Goal: Task Accomplishment & Management: Manage account settings

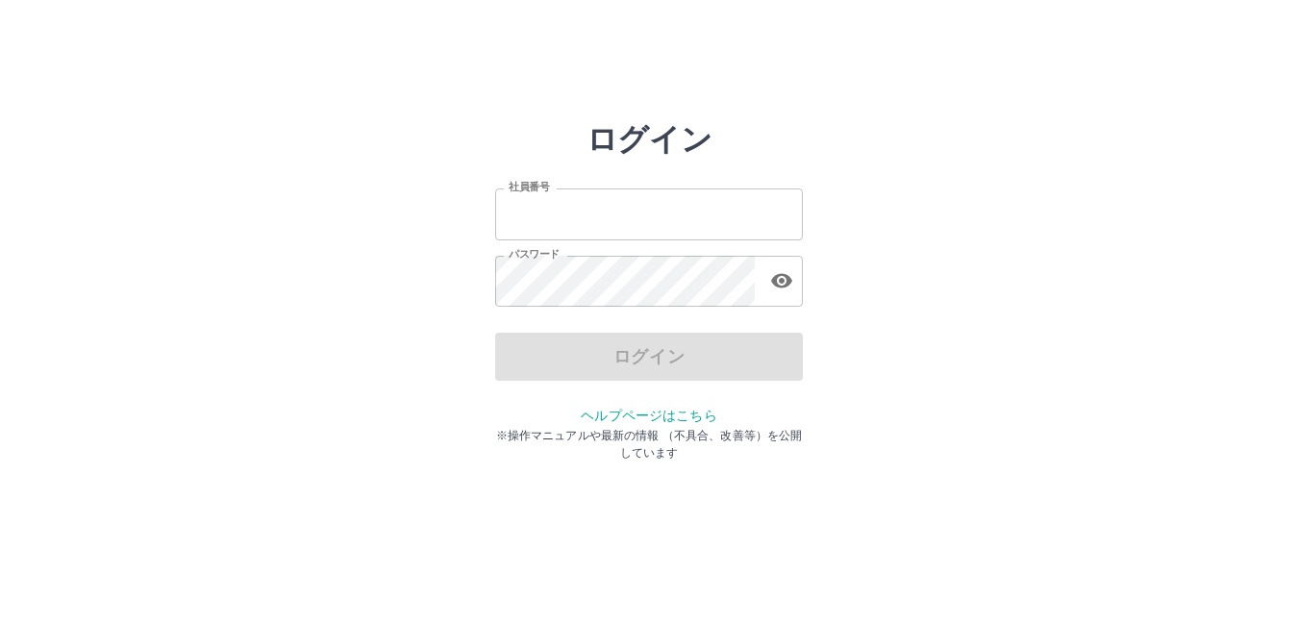
type input "*******"
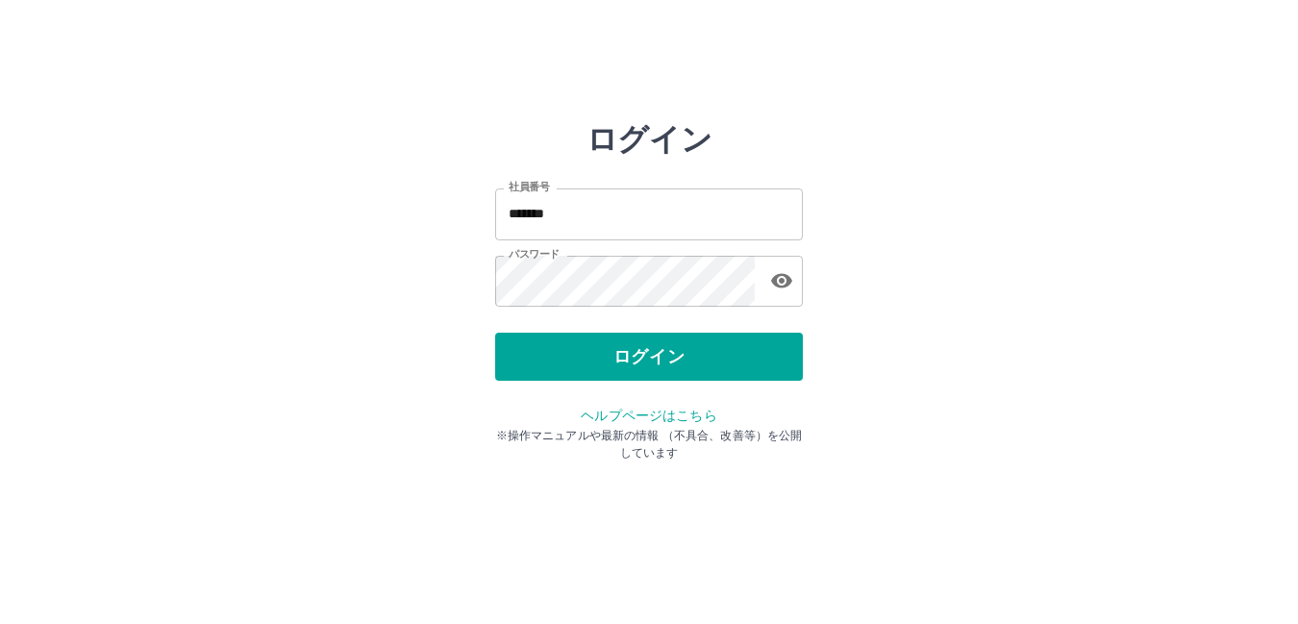
drag, startPoint x: 215, startPoint y: 431, endPoint x: 217, endPoint y: 448, distance: 17.4
click at [214, 429] on html "ログイン 社員番号 ******* 社員番号 パスワード パスワード ログイン ヘルプページはこちら ※操作マニュアルや最新の情報 （不具合、改善等）を公開し…" at bounding box center [649, 214] width 1298 height 429
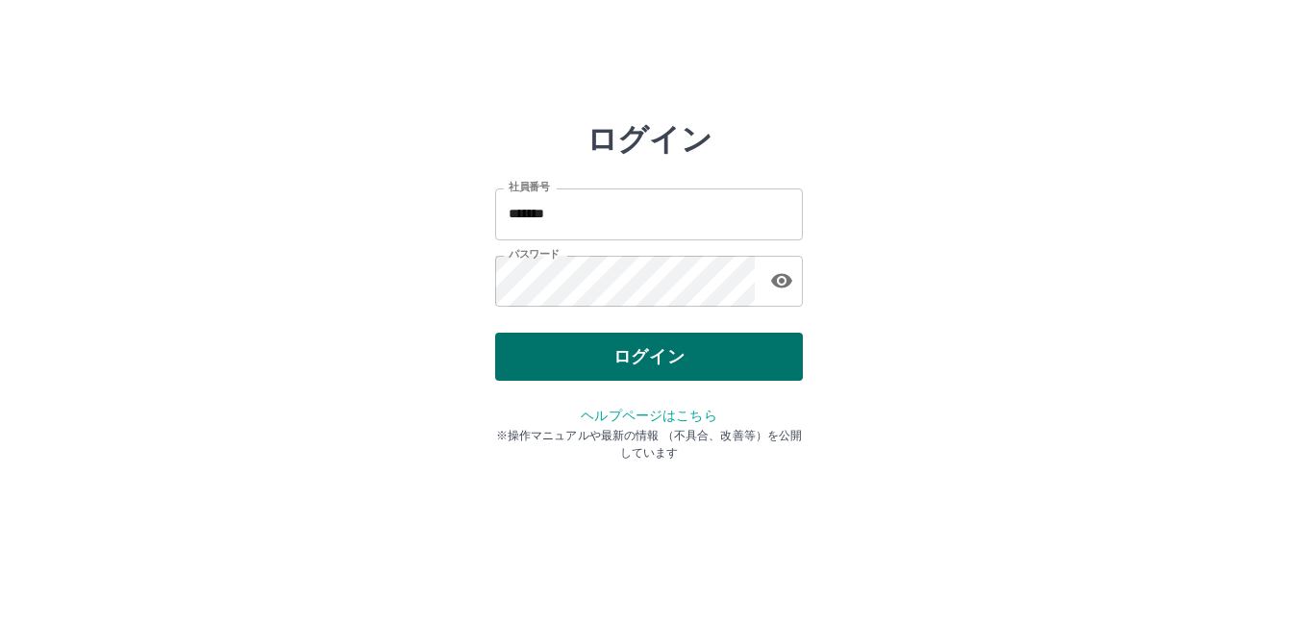
click at [631, 352] on button "ログイン" at bounding box center [649, 357] width 308 height 48
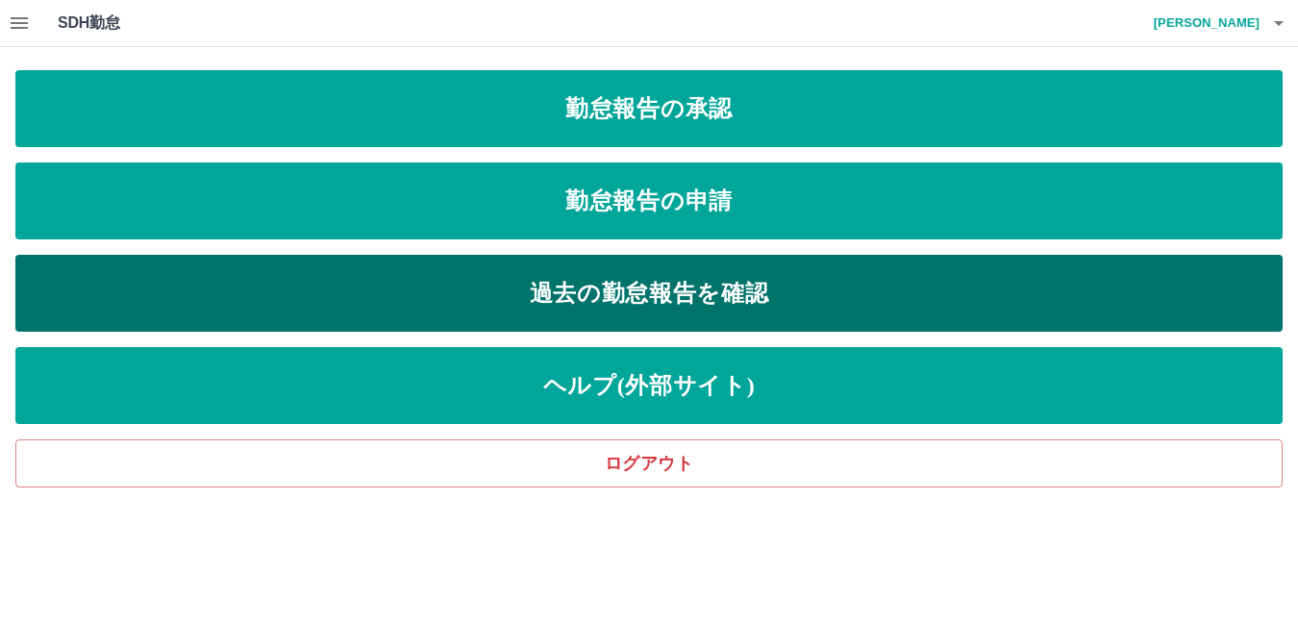
click at [657, 281] on link "過去の勤怠報告を確認" at bounding box center [648, 293] width 1267 height 77
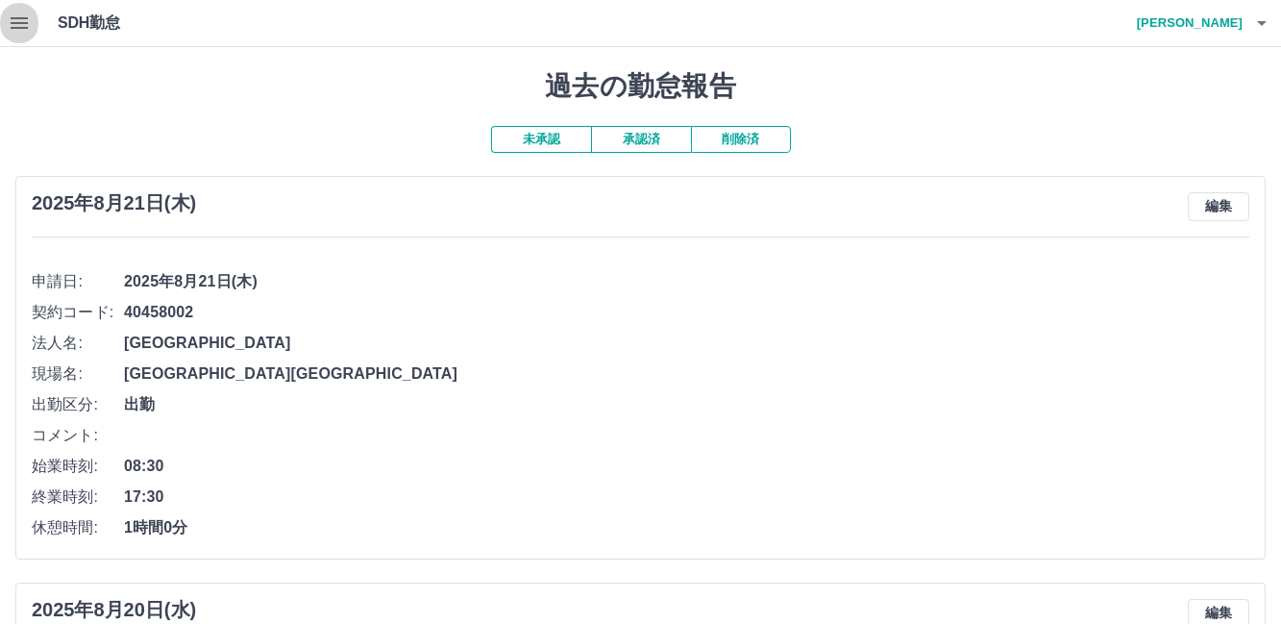
click at [20, 18] on icon "button" at bounding box center [19, 23] width 17 height 12
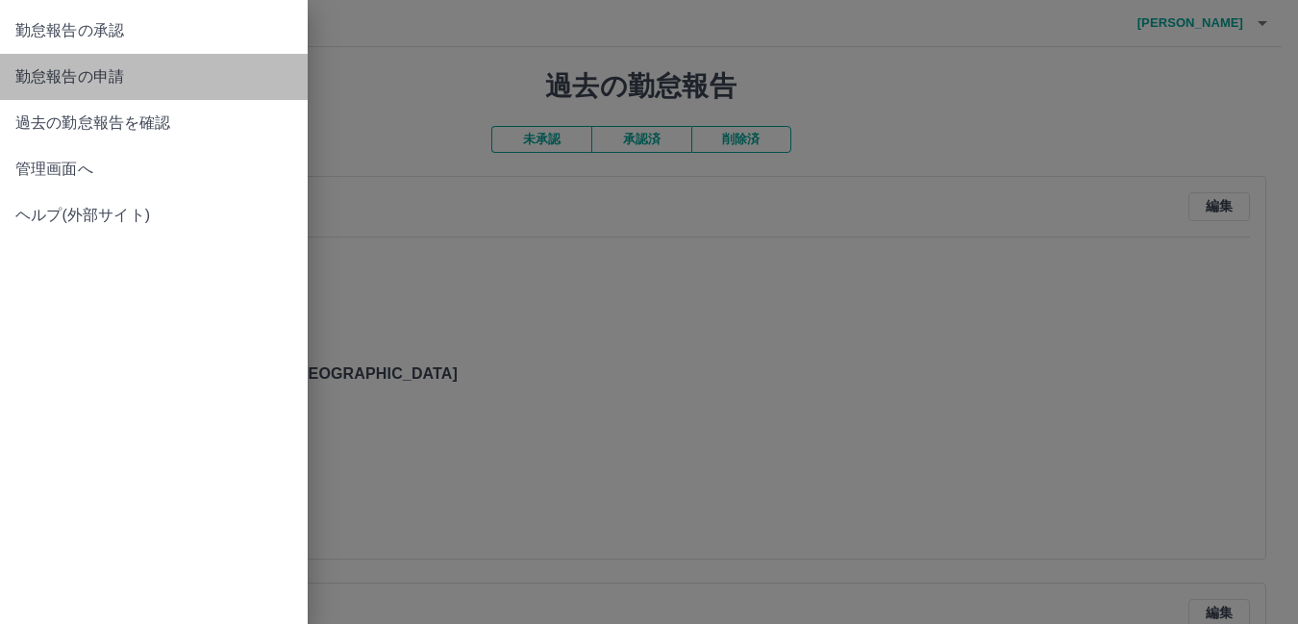
click at [83, 73] on span "勤怠報告の申請" at bounding box center [153, 76] width 277 height 23
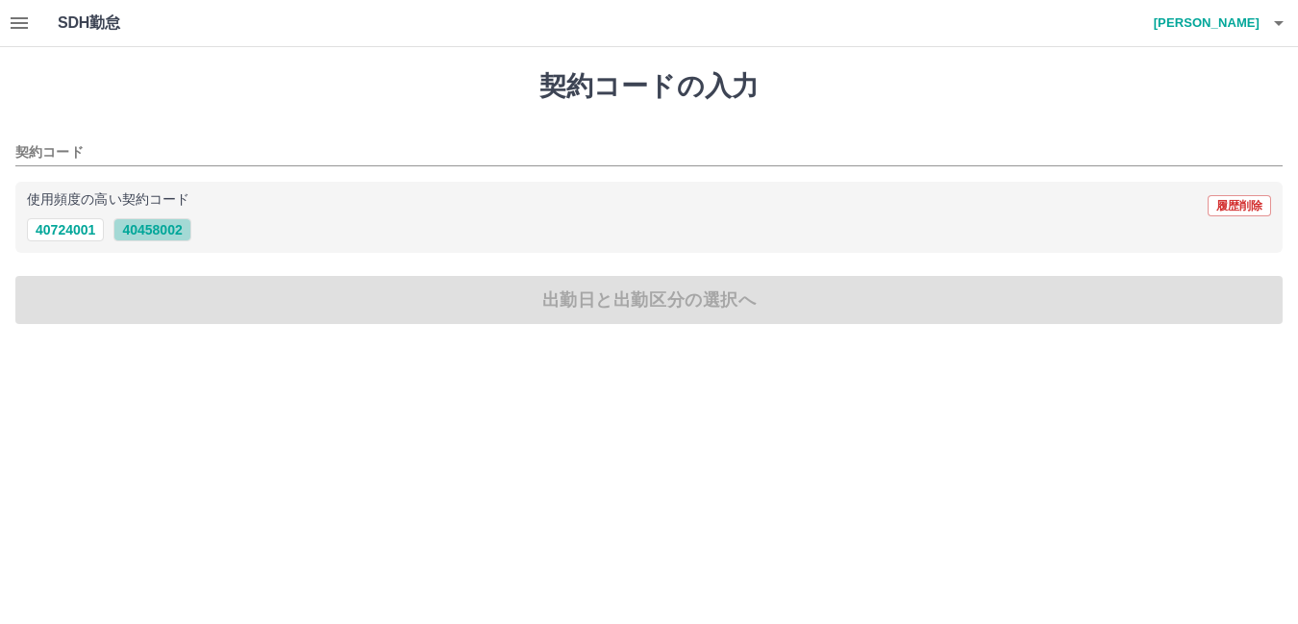
click at [166, 230] on button "40458002" at bounding box center [151, 229] width 77 height 23
type input "********"
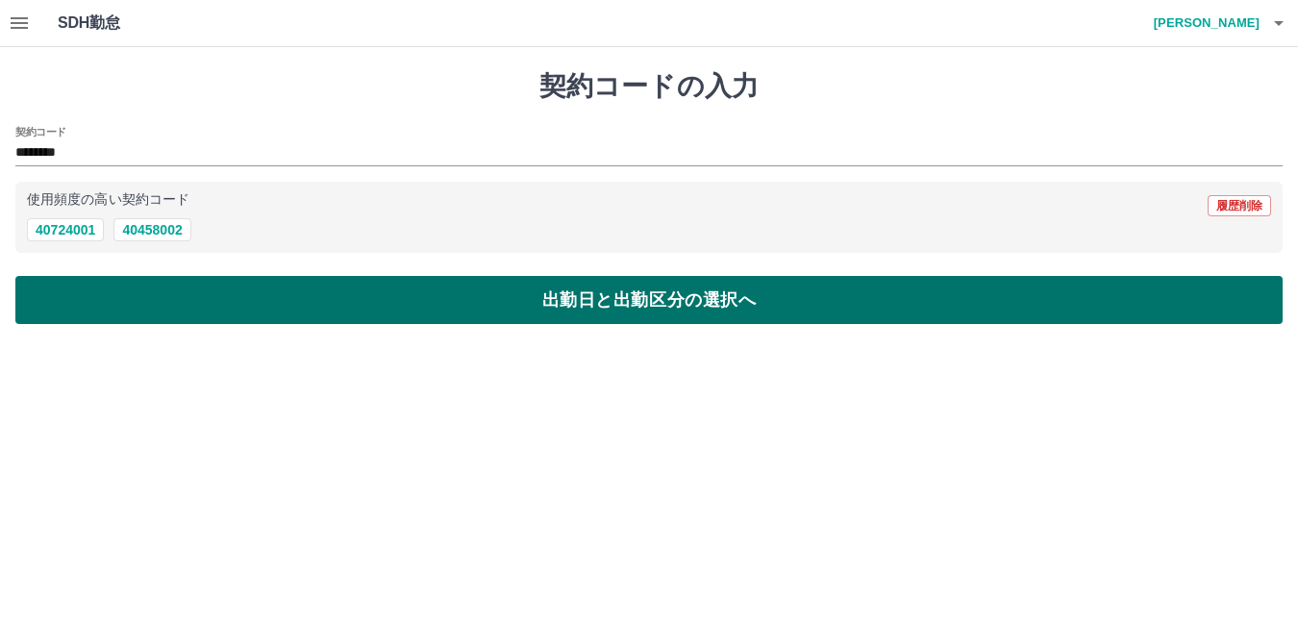
click at [625, 290] on button "出勤日と出勤区分の選択へ" at bounding box center [648, 300] width 1267 height 48
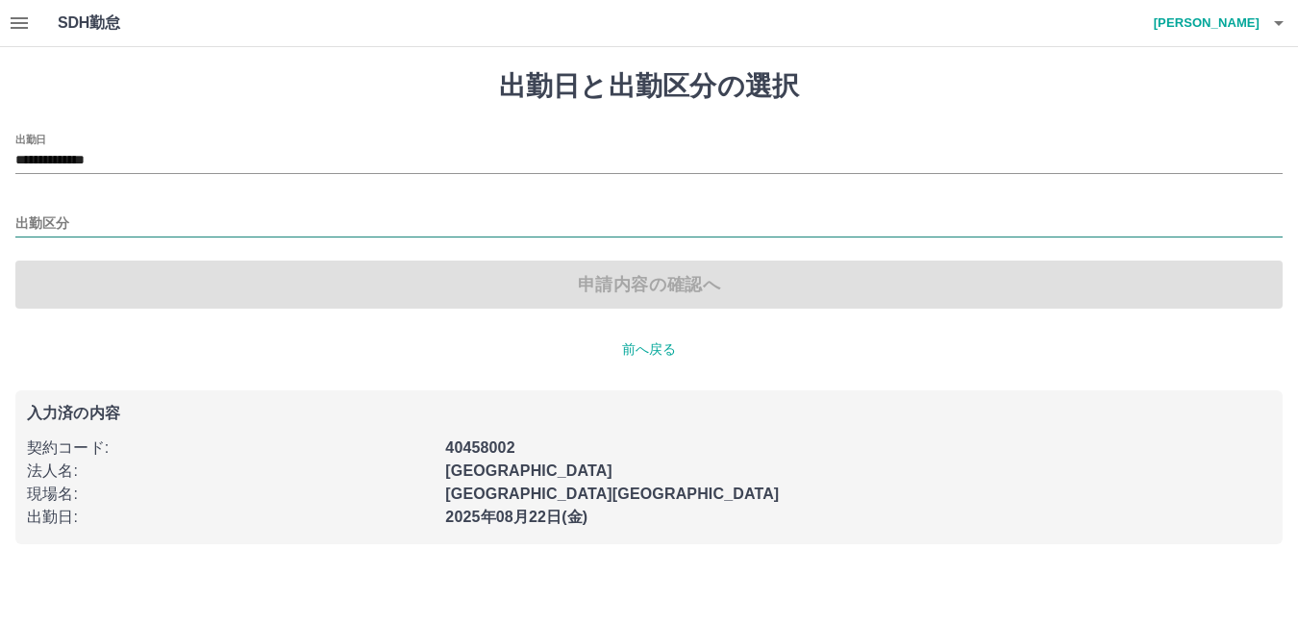
click at [110, 233] on input "出勤区分" at bounding box center [648, 224] width 1267 height 24
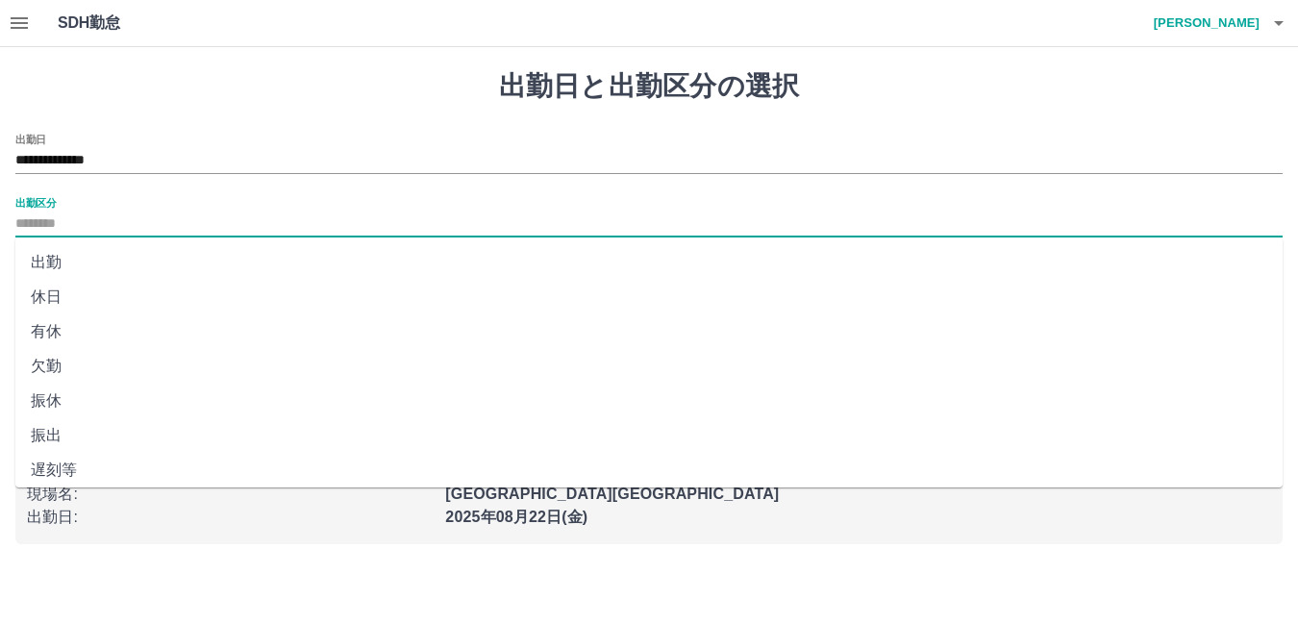
click at [100, 259] on li "出勤" at bounding box center [648, 262] width 1267 height 35
type input "**"
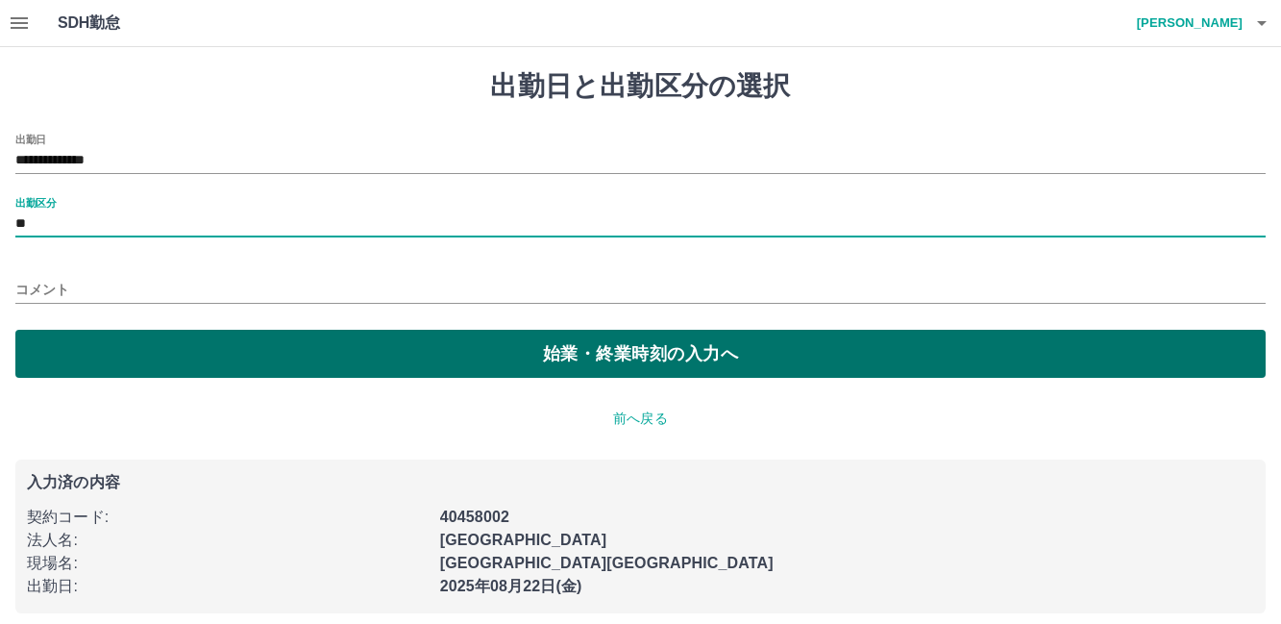
click at [598, 351] on button "始業・終業時刻の入力へ" at bounding box center [640, 354] width 1251 height 48
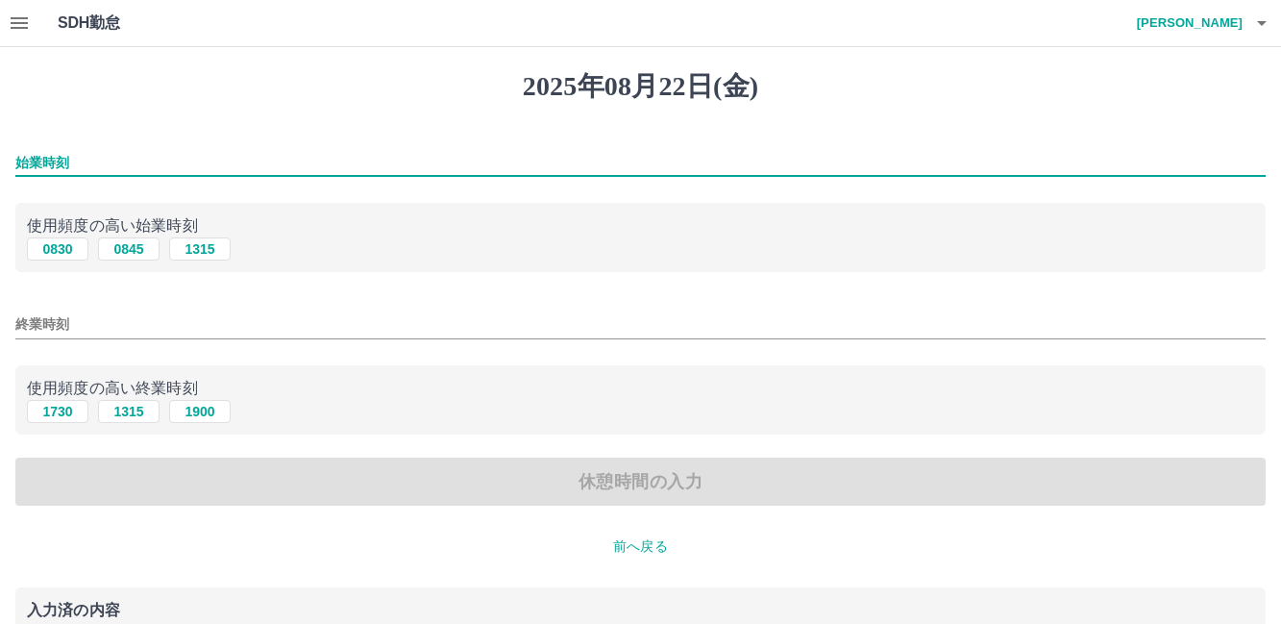
click at [203, 166] on input "始業時刻" at bounding box center [640, 163] width 1251 height 28
type input "****"
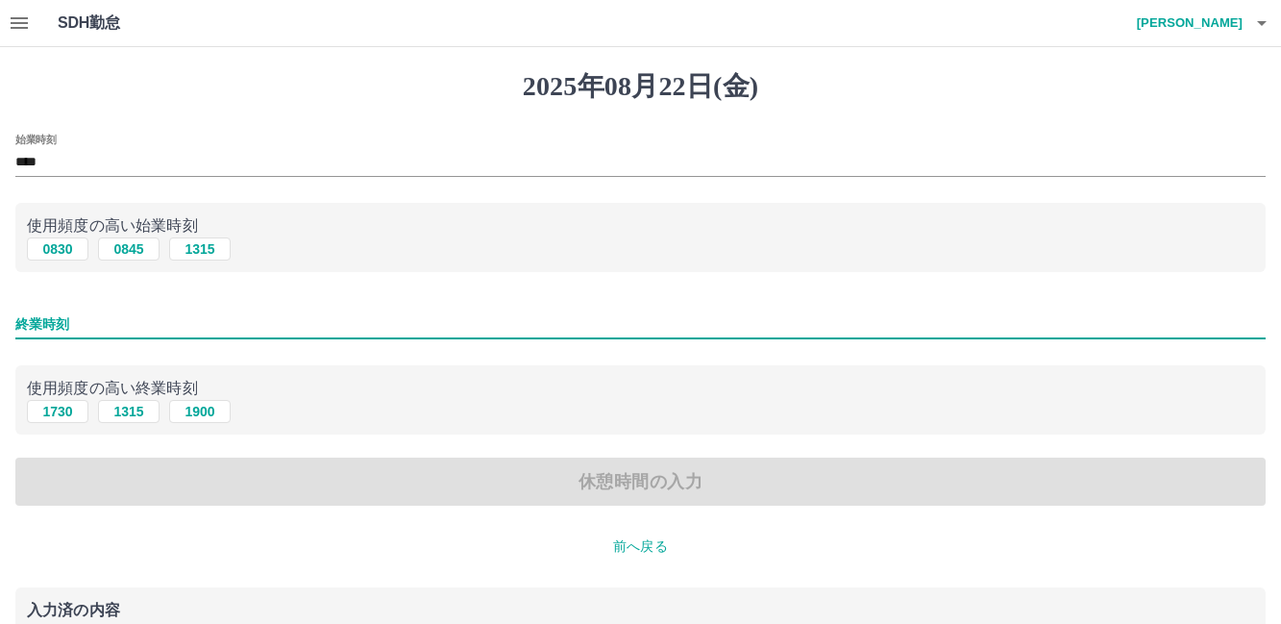
click at [165, 332] on input "終業時刻" at bounding box center [640, 324] width 1251 height 28
type input "****"
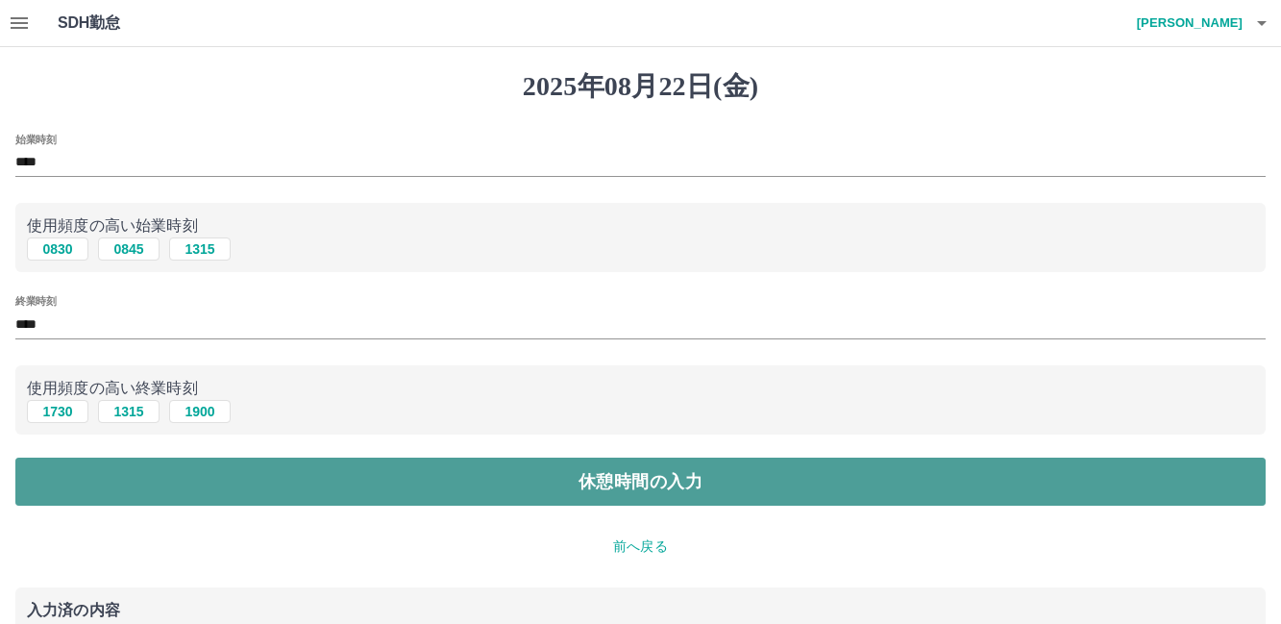
click at [630, 477] on button "休憩時間の入力" at bounding box center [640, 482] width 1251 height 48
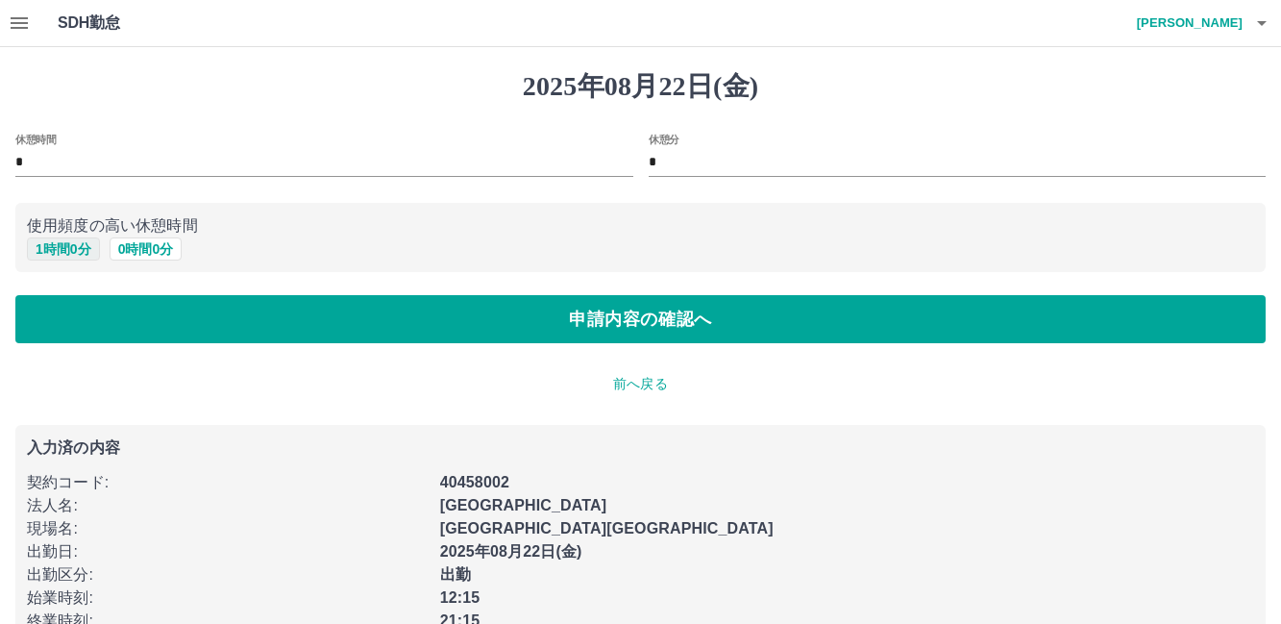
click at [61, 247] on button "1 時間 0 分" at bounding box center [63, 248] width 73 height 23
type input "*"
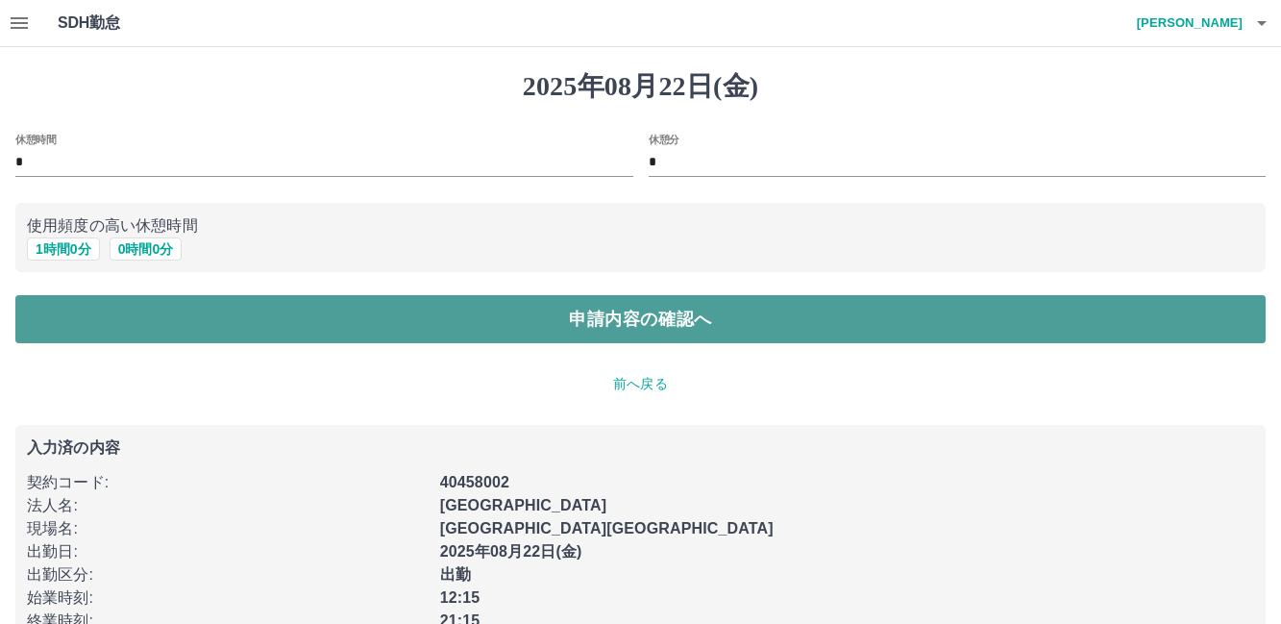
click at [601, 319] on button "申請内容の確認へ" at bounding box center [640, 319] width 1251 height 48
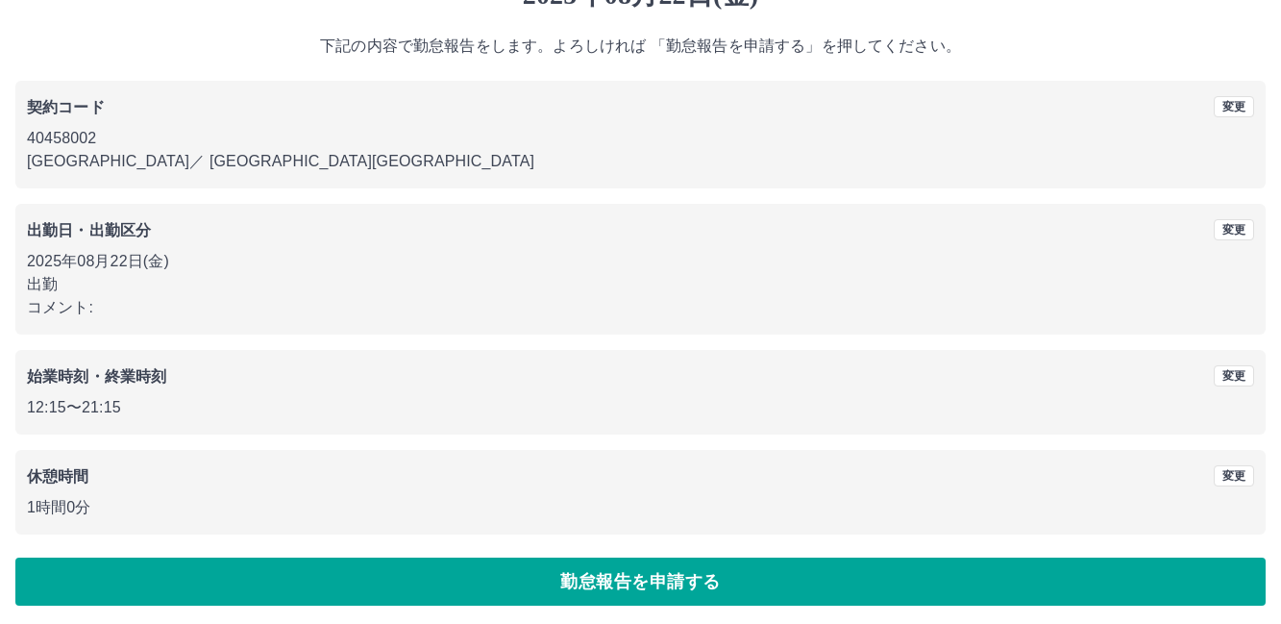
scroll to position [96, 0]
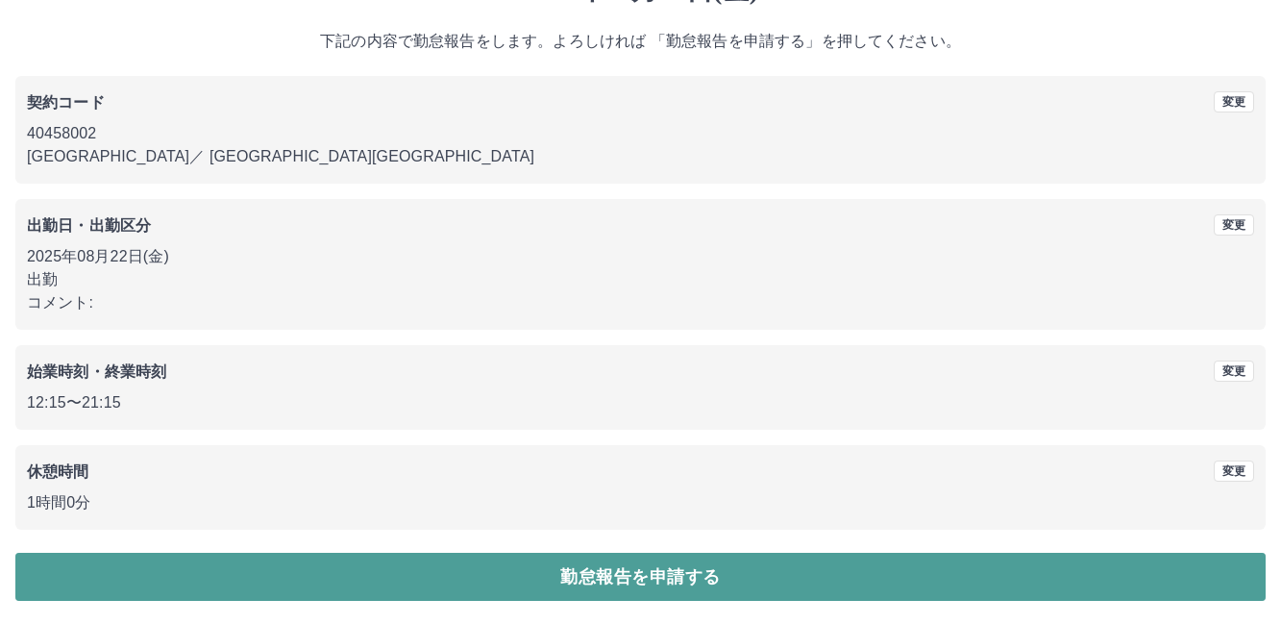
click at [625, 578] on button "勤怠報告を申請する" at bounding box center [640, 577] width 1251 height 48
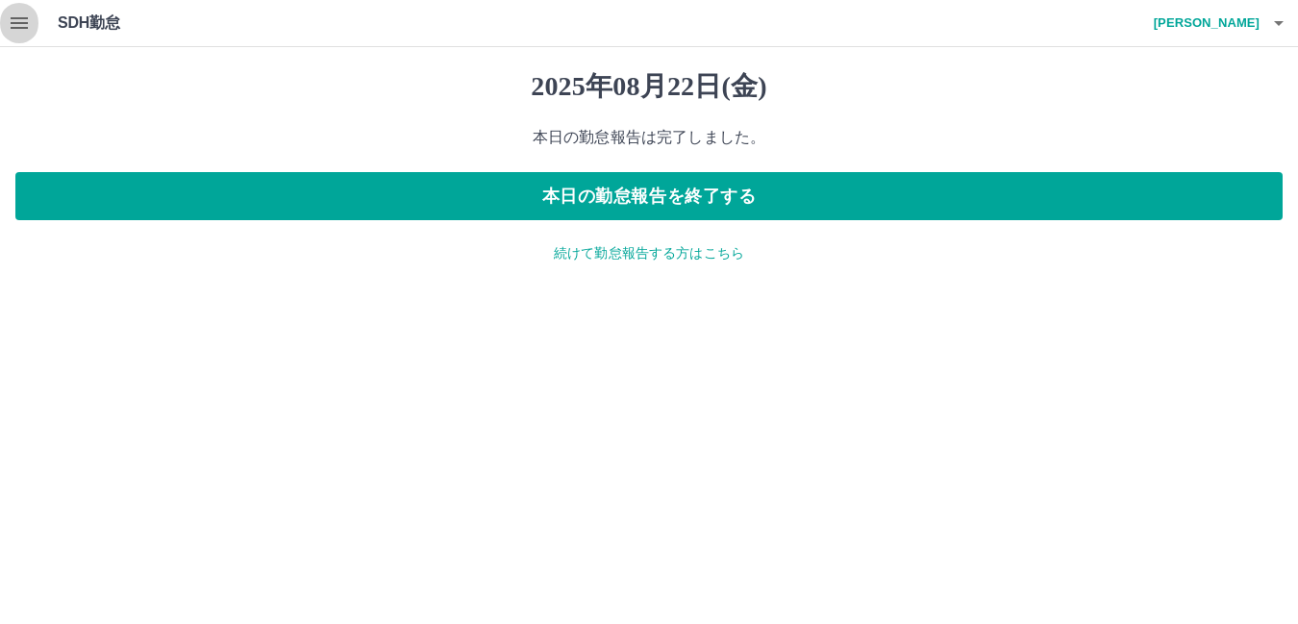
click at [16, 16] on icon "button" at bounding box center [19, 23] width 23 height 23
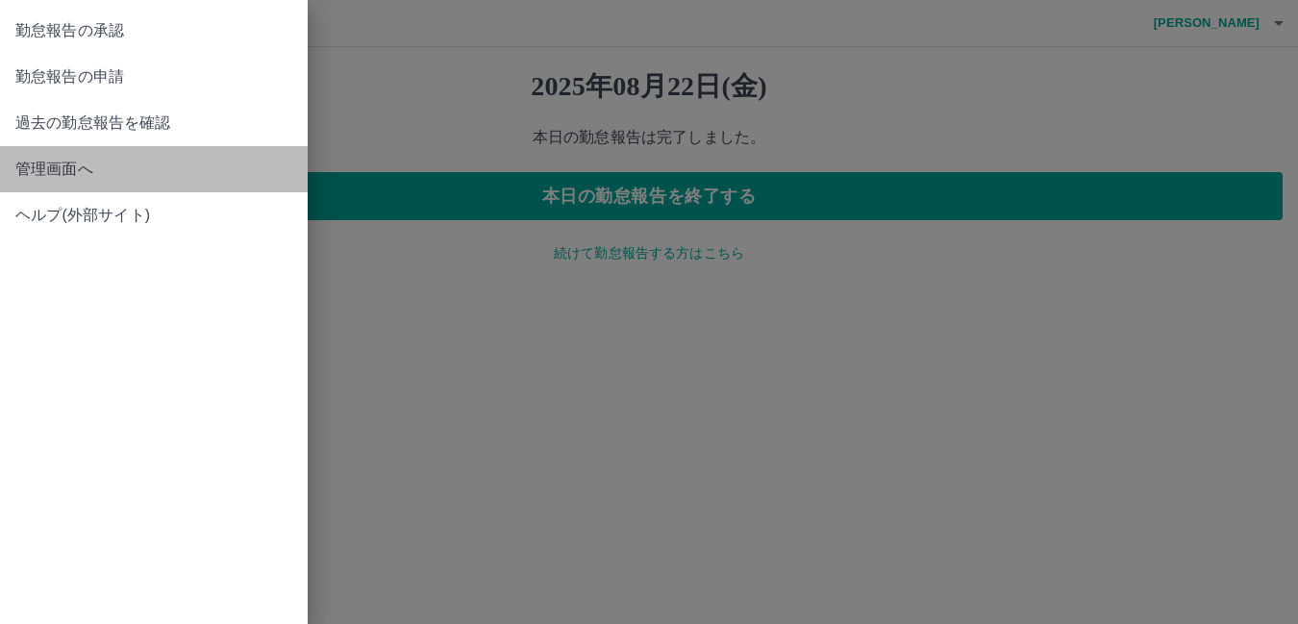
click at [81, 168] on span "管理画面へ" at bounding box center [153, 169] width 277 height 23
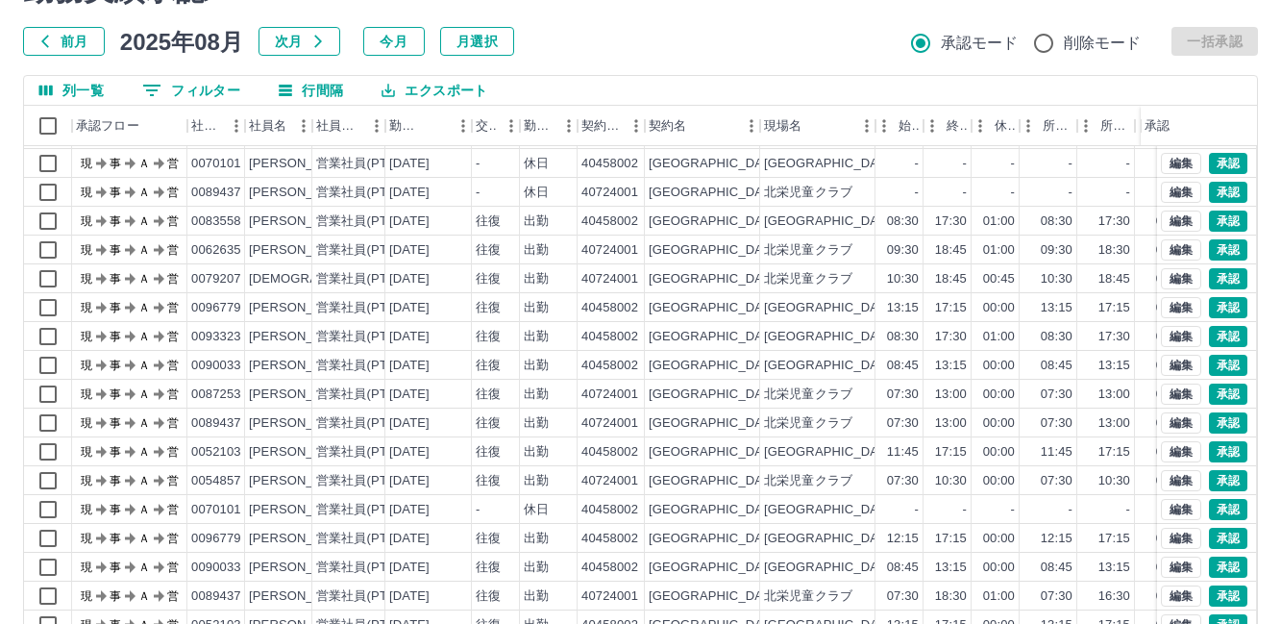
scroll to position [188, 0]
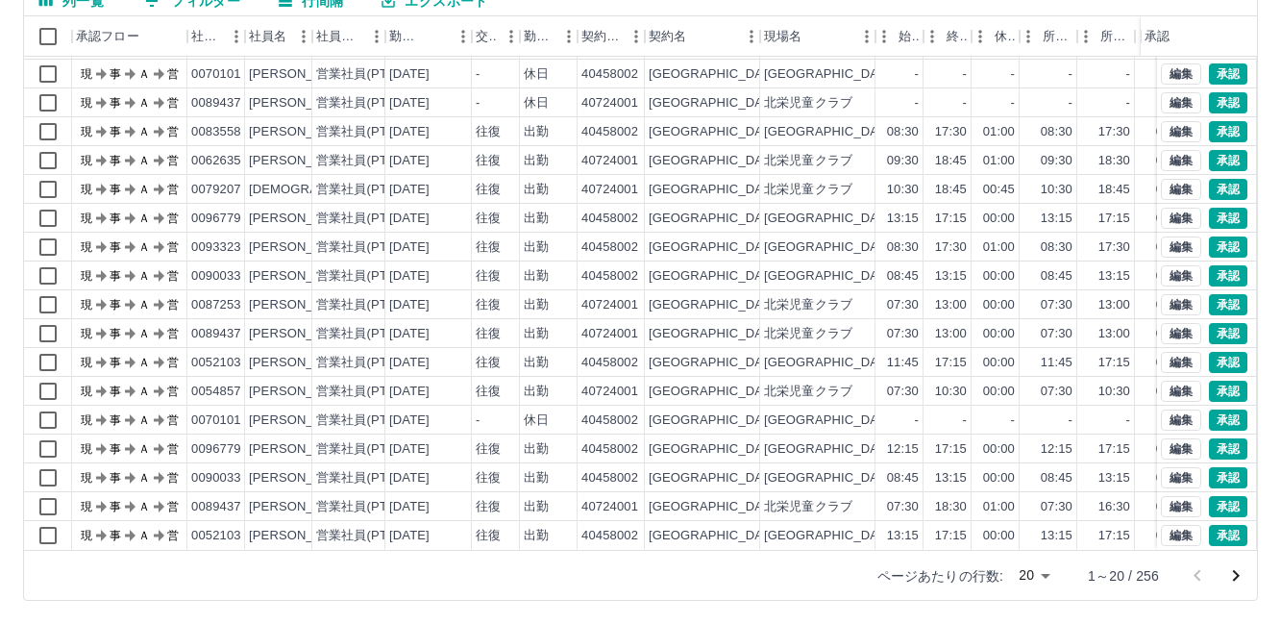
click at [1050, 576] on body "SDH勤怠 山口　和臣 勤務実績承認 前月 2025年08月 次月 今月 月選択 承認モード 削除モード 一括承認 列一覧 0 フィルター 行間隔 エクスポー…" at bounding box center [640, 218] width 1281 height 812
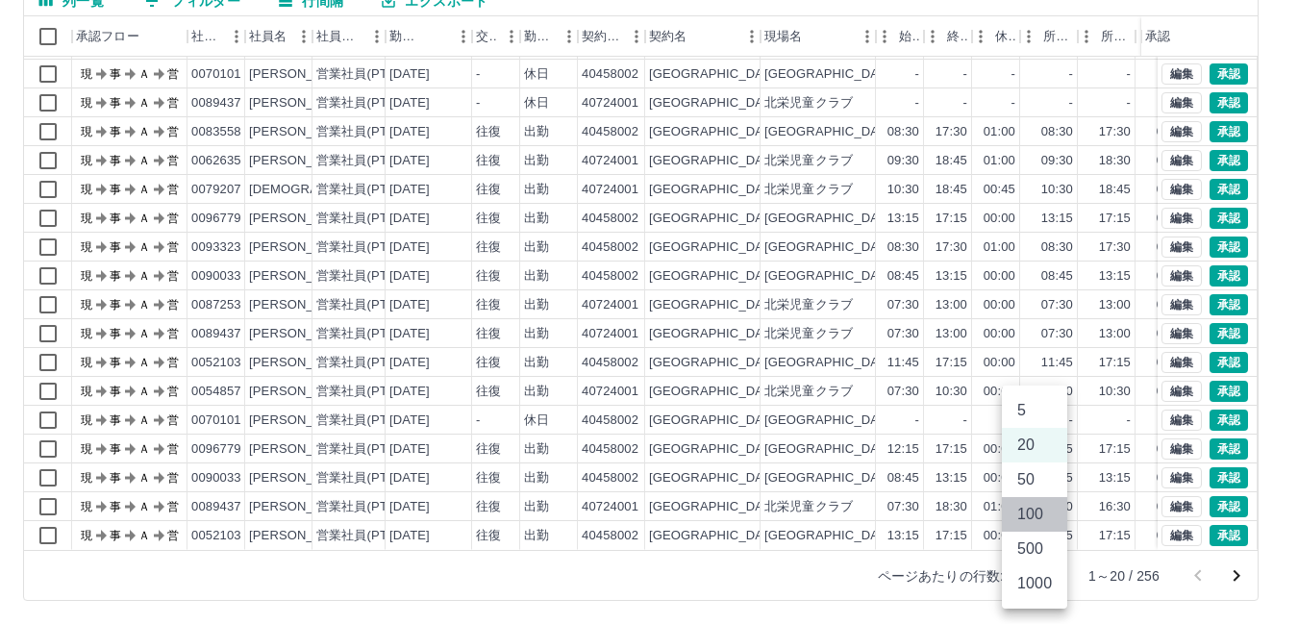
click at [1033, 513] on li "100" at bounding box center [1034, 514] width 65 height 35
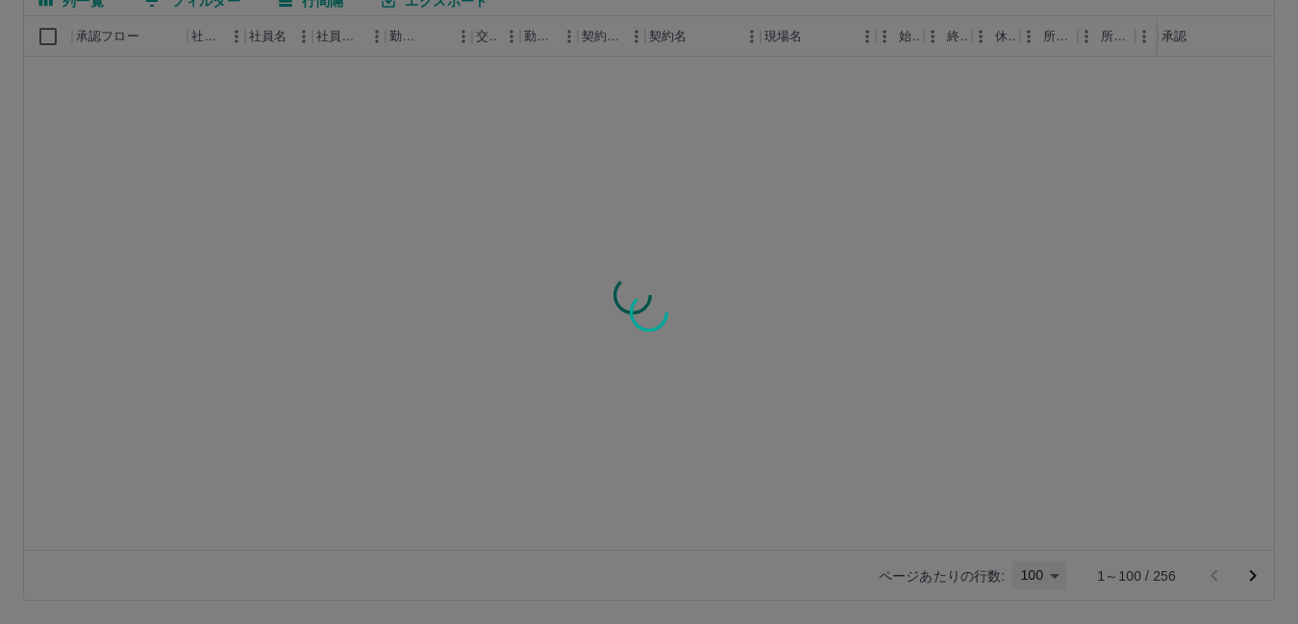
type input "***"
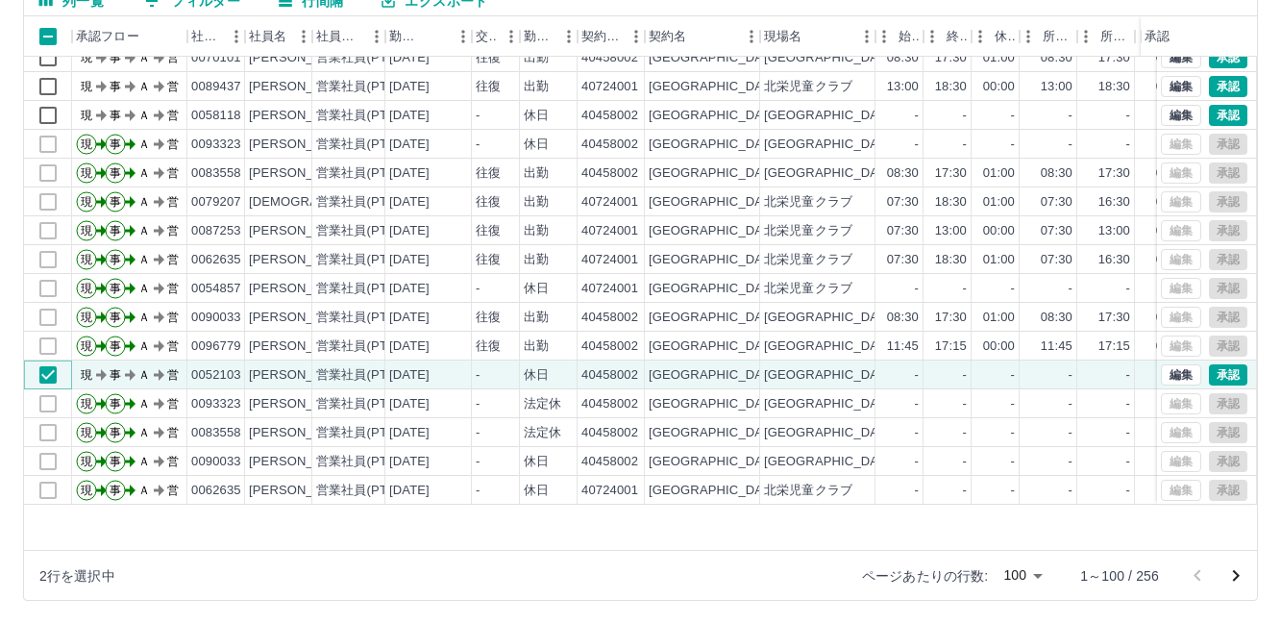
scroll to position [1061, 0]
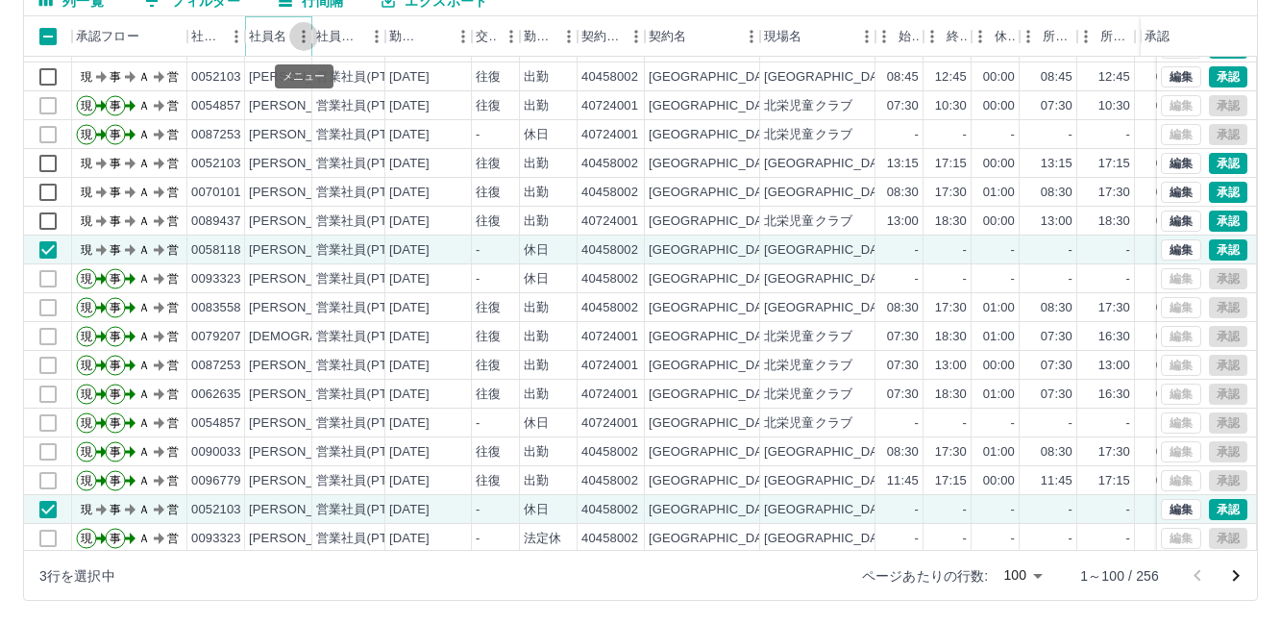
click at [296, 42] on icon "メニュー" at bounding box center [303, 36] width 19 height 19
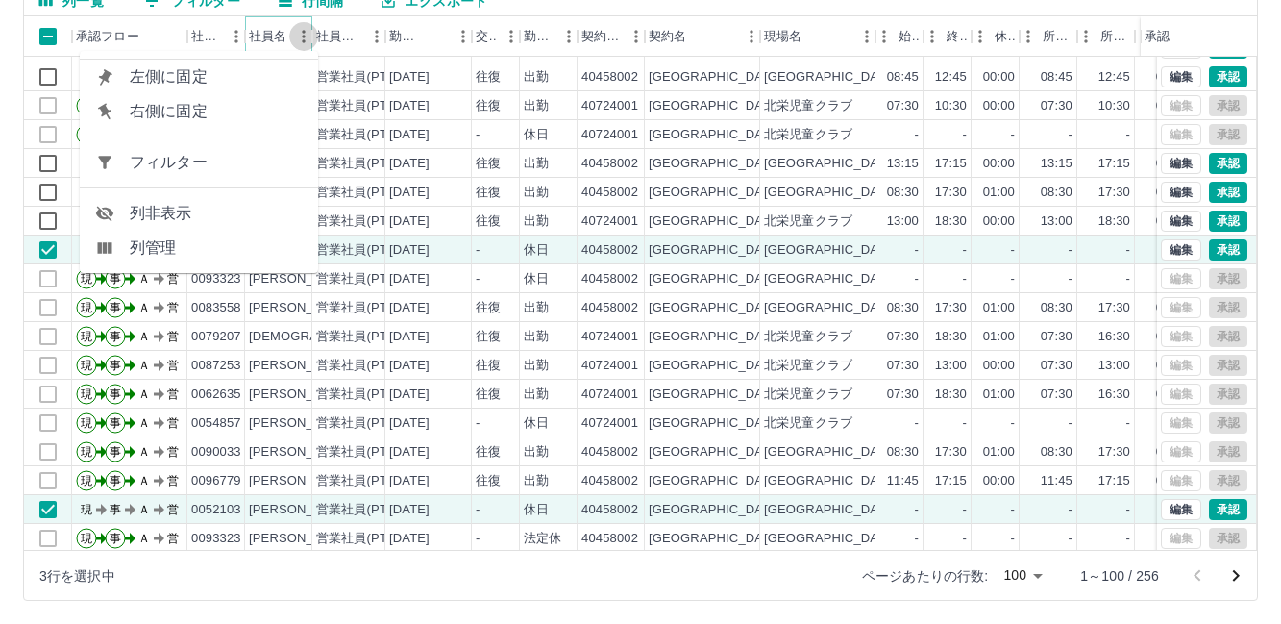
click at [296, 42] on icon "メニュー" at bounding box center [303, 36] width 19 height 19
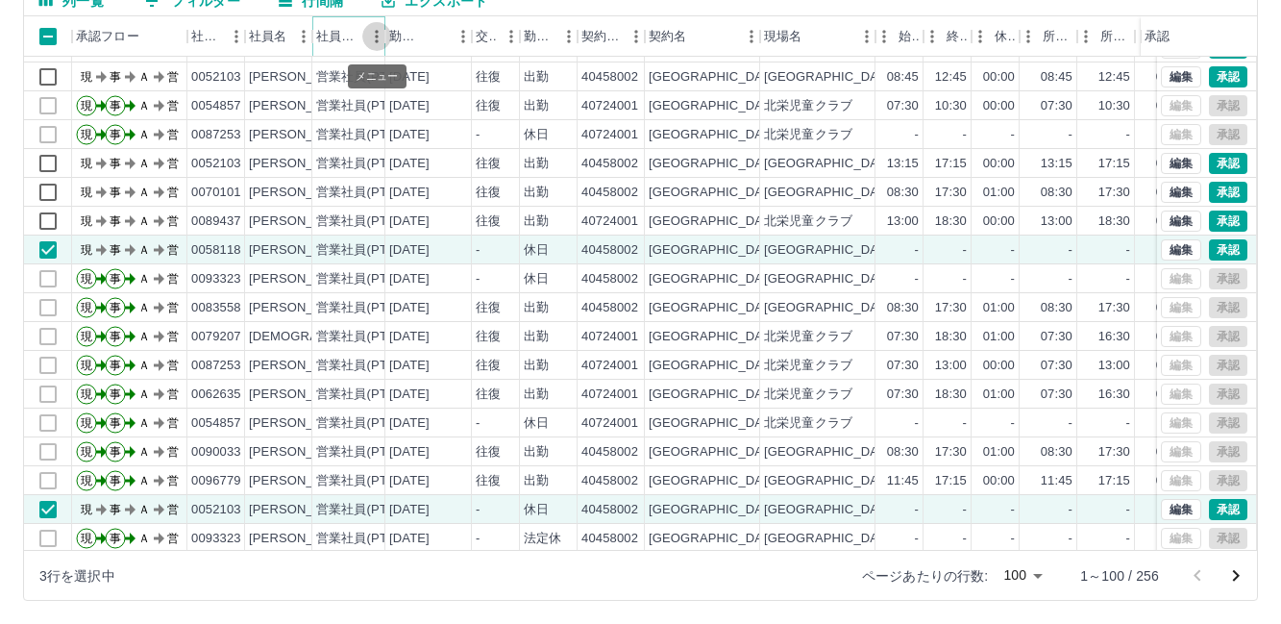
click at [370, 39] on icon "メニュー" at bounding box center [376, 36] width 19 height 19
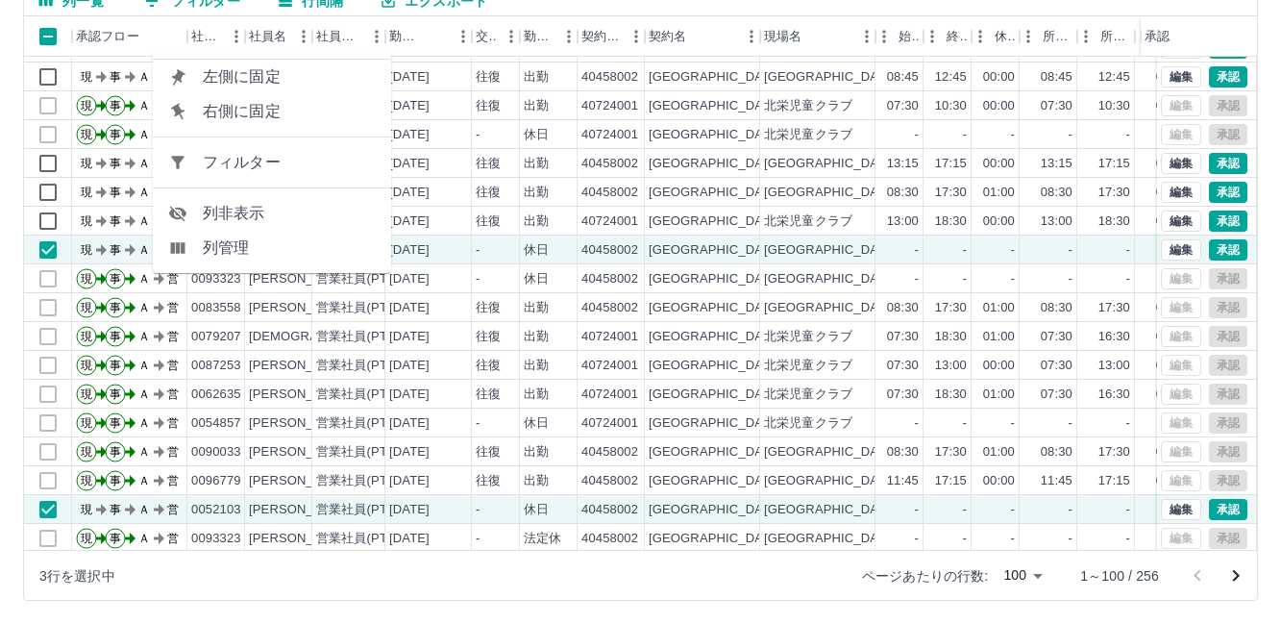
click at [291, 211] on span "列非表示" at bounding box center [289, 213] width 173 height 23
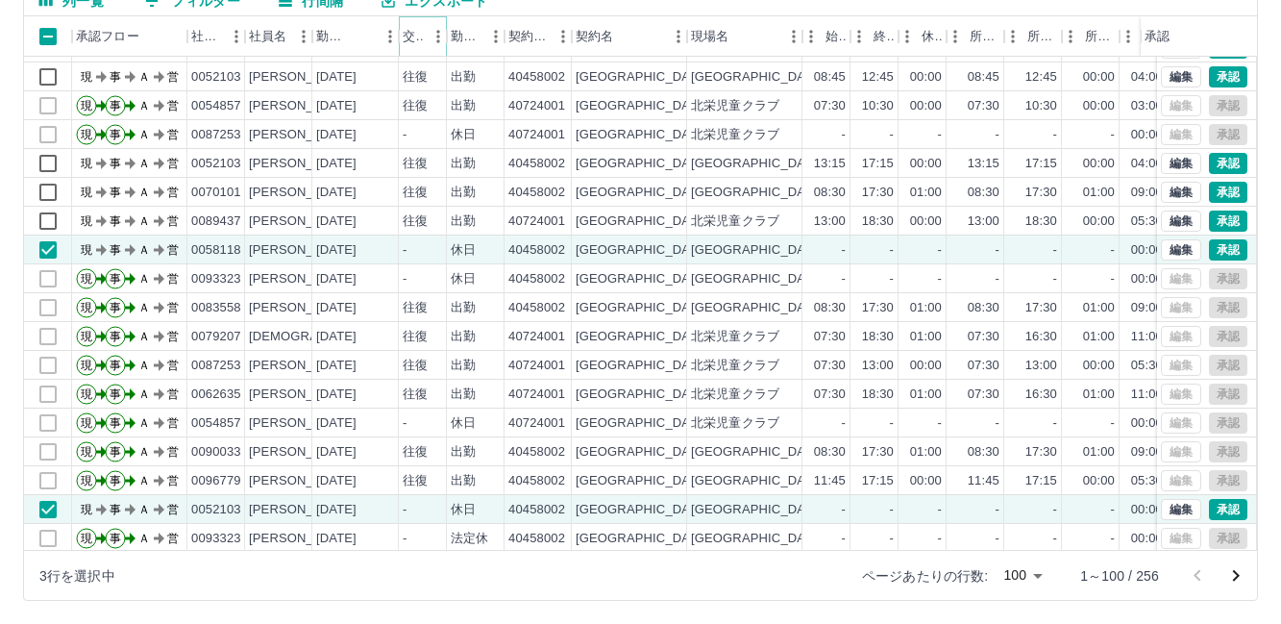
click at [434, 41] on icon "メニュー" at bounding box center [438, 36] width 19 height 19
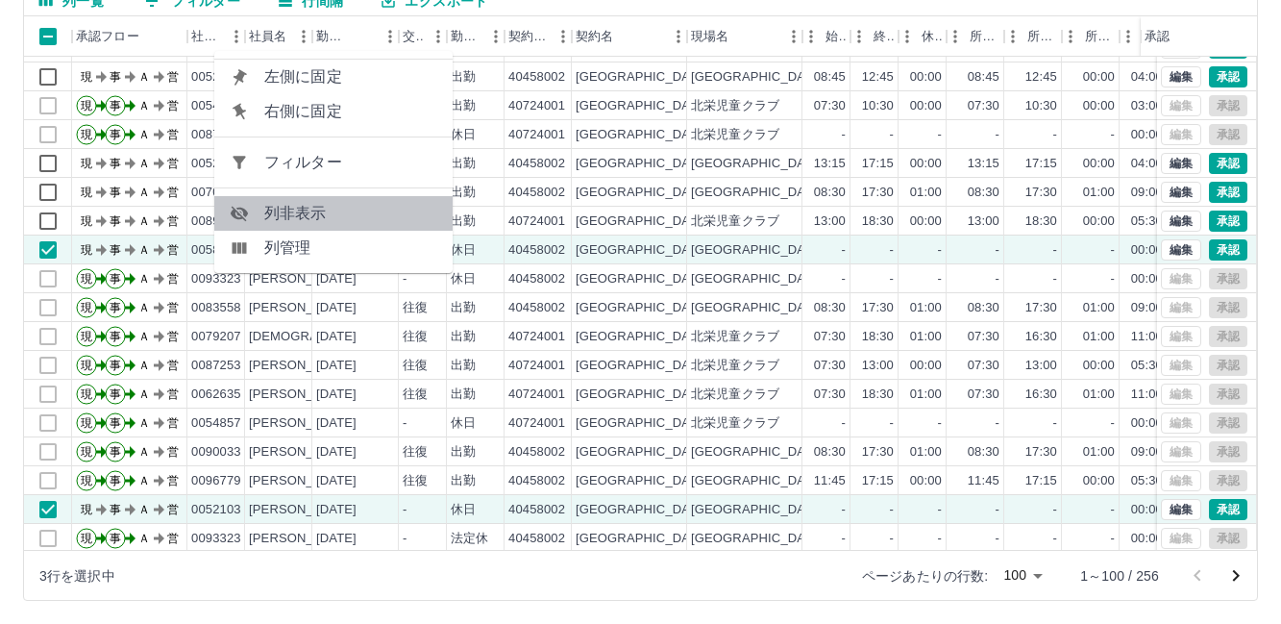
click at [356, 209] on span "列非表示" at bounding box center [350, 213] width 173 height 23
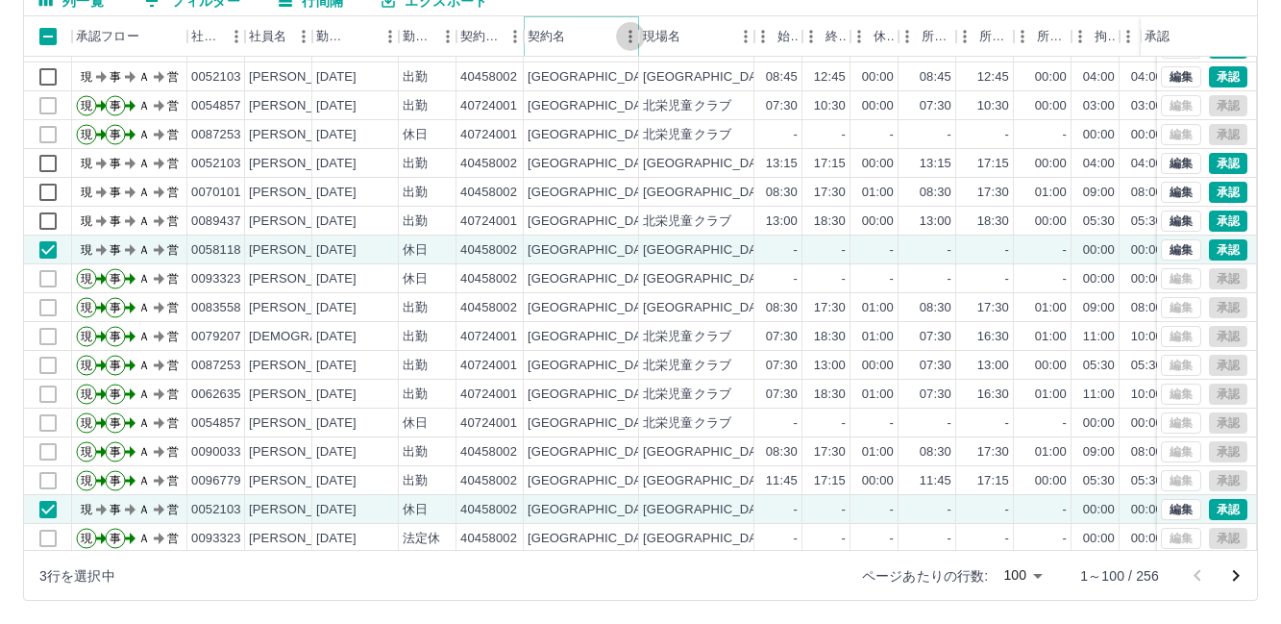
click at [625, 45] on icon "メニュー" at bounding box center [630, 36] width 19 height 19
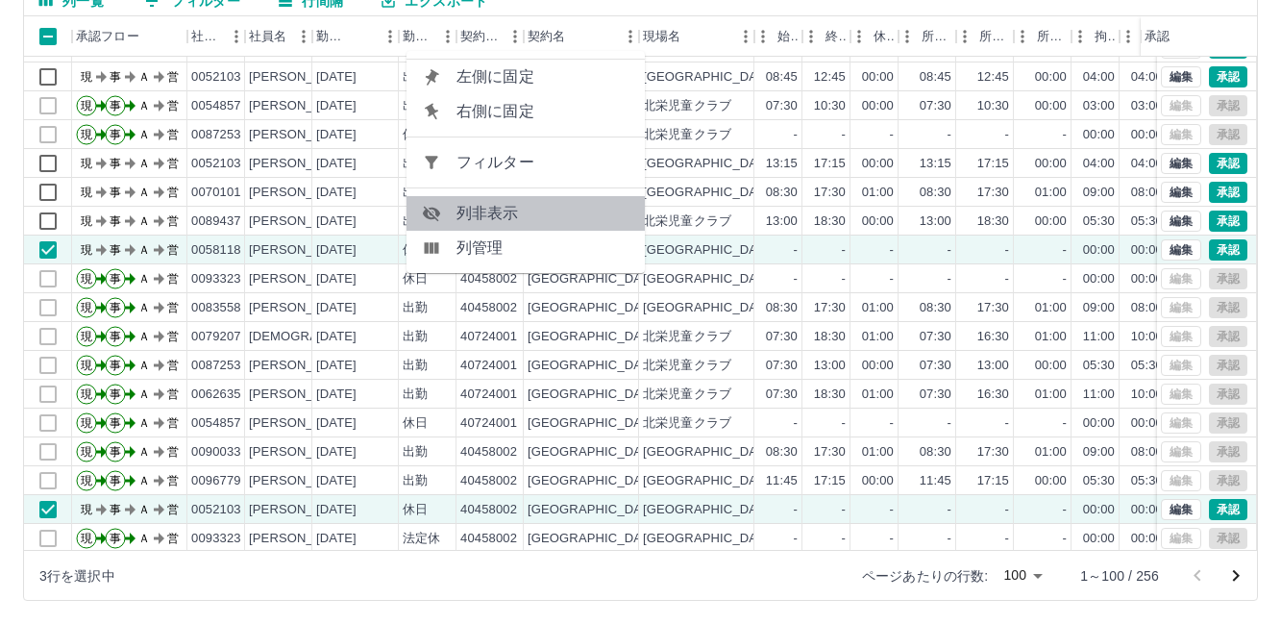
drag, startPoint x: 523, startPoint y: 211, endPoint x: 544, endPoint y: 85, distance: 128.6
click at [523, 210] on span "列非表示" at bounding box center [543, 213] width 173 height 23
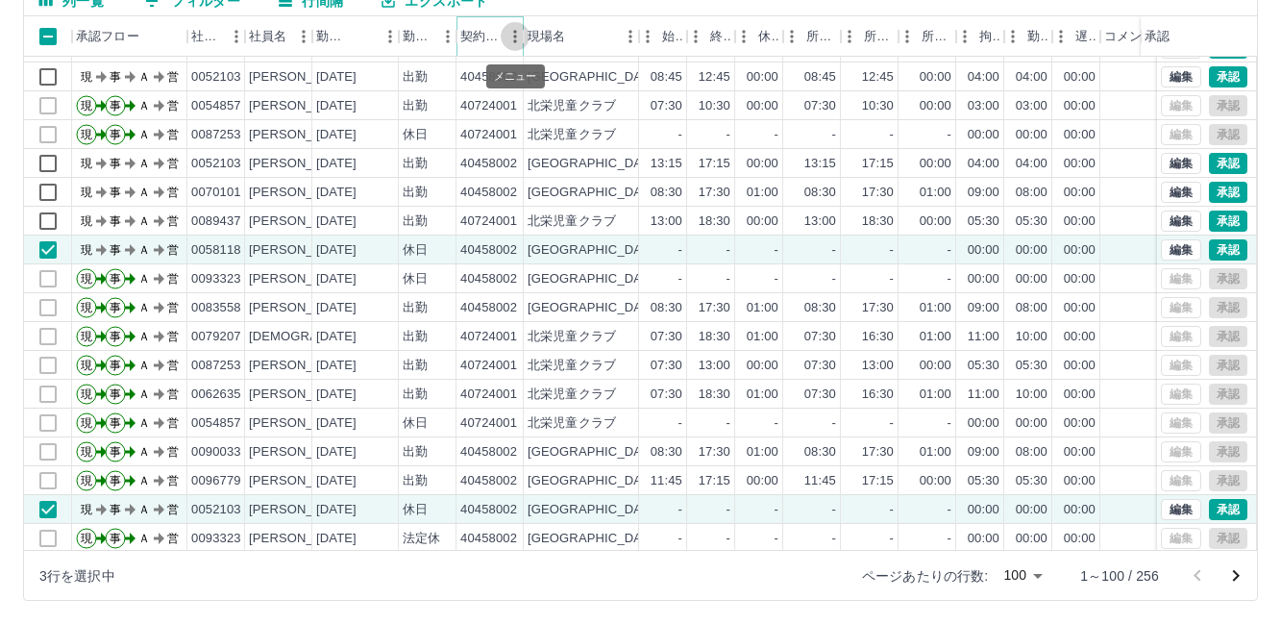
click at [511, 46] on button "メニュー" at bounding box center [515, 36] width 29 height 29
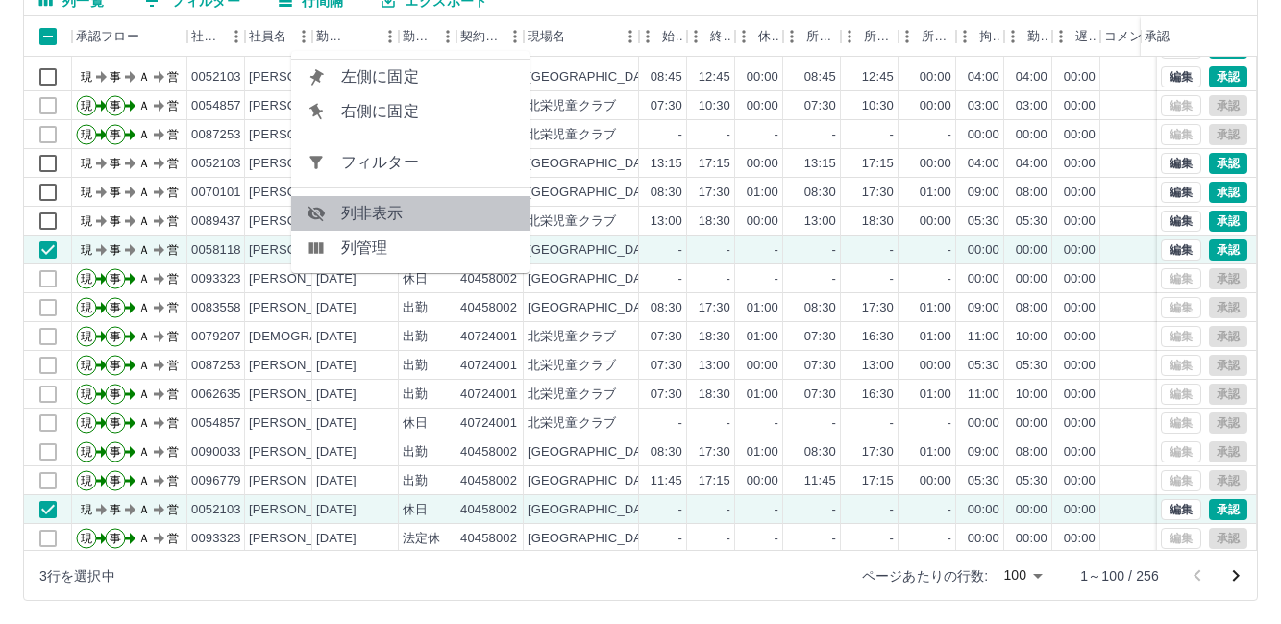
click at [403, 209] on span "列非表示" at bounding box center [427, 213] width 173 height 23
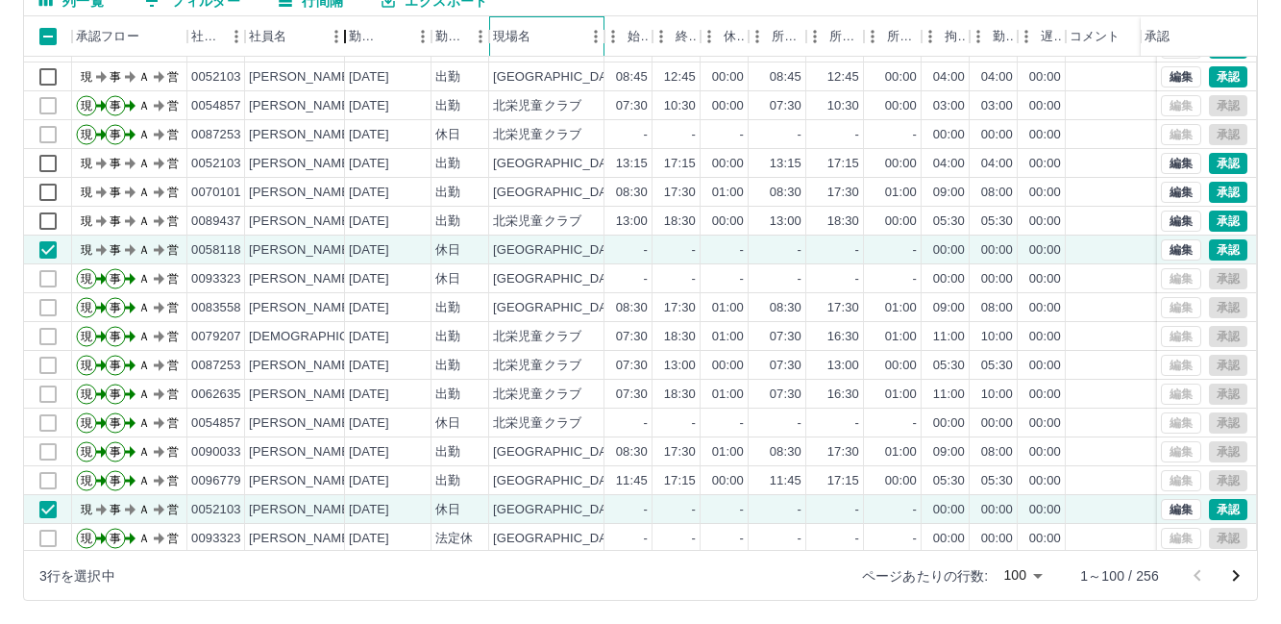
drag, startPoint x: 312, startPoint y: 39, endPoint x: 345, endPoint y: 45, distance: 33.2
click at [345, 45] on div "社員名" at bounding box center [345, 36] width 23 height 40
click at [231, 40] on icon "メニュー" at bounding box center [236, 36] width 19 height 19
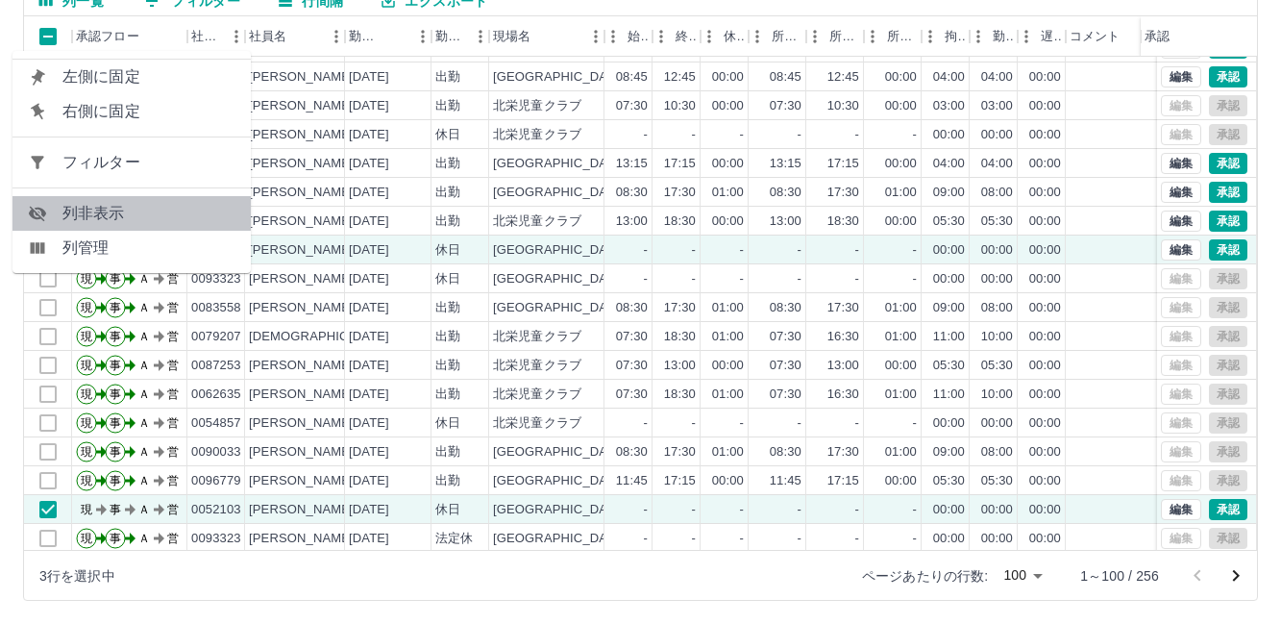
click at [154, 219] on span "列非表示" at bounding box center [148, 213] width 173 height 23
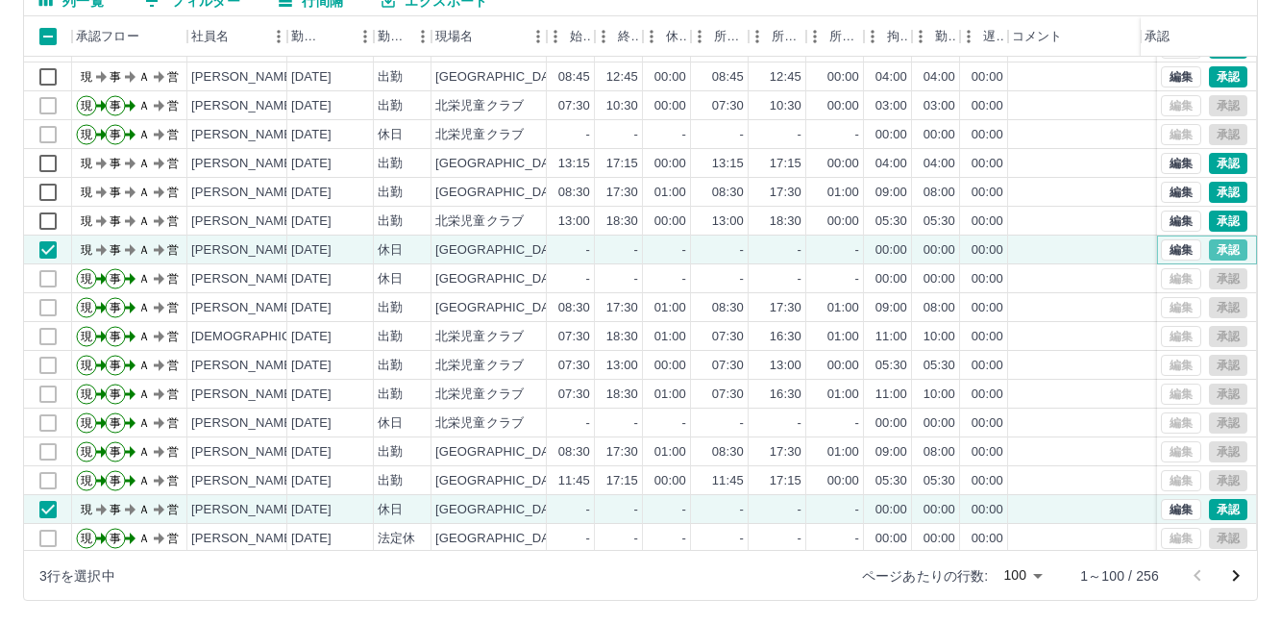
drag, startPoint x: 1209, startPoint y: 251, endPoint x: 969, endPoint y: 347, distance: 258.8
click at [1209, 250] on button "承認" at bounding box center [1228, 249] width 38 height 21
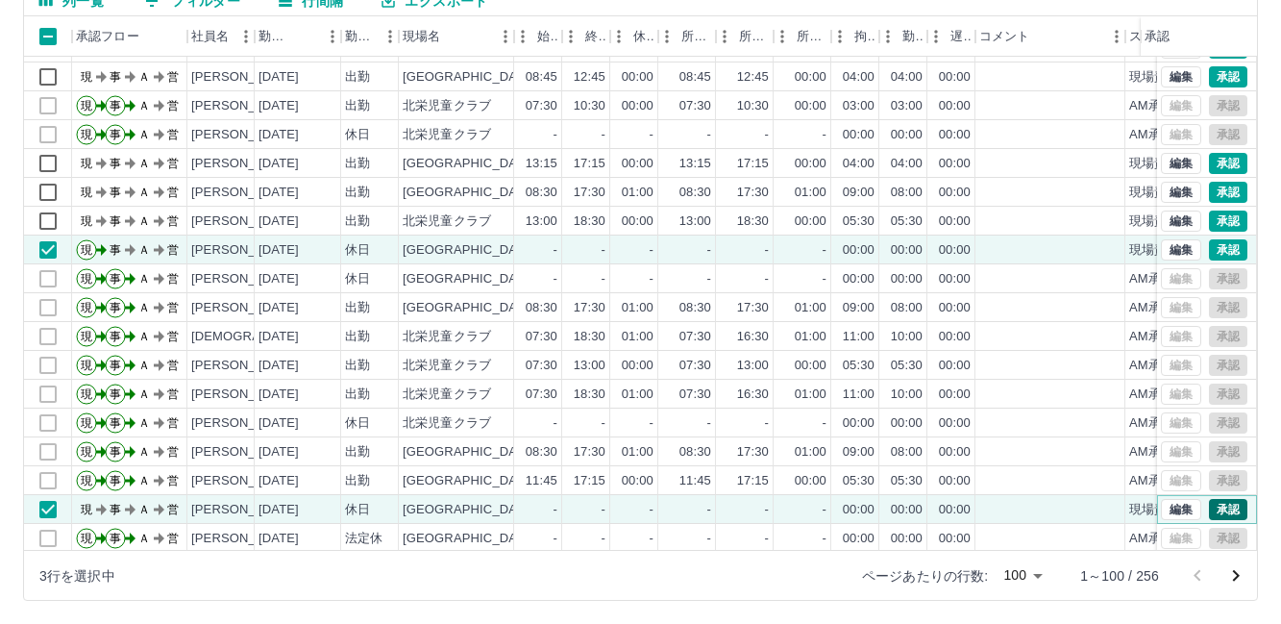
click at [1209, 508] on button "承認" at bounding box center [1228, 509] width 38 height 21
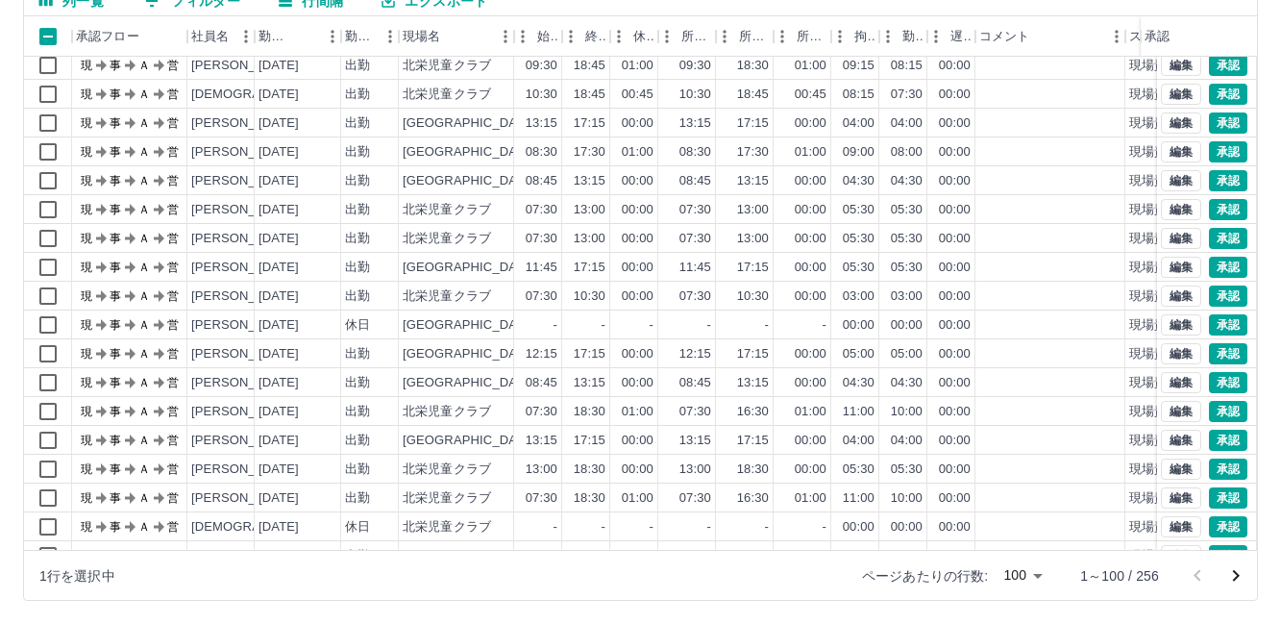
scroll to position [192, 0]
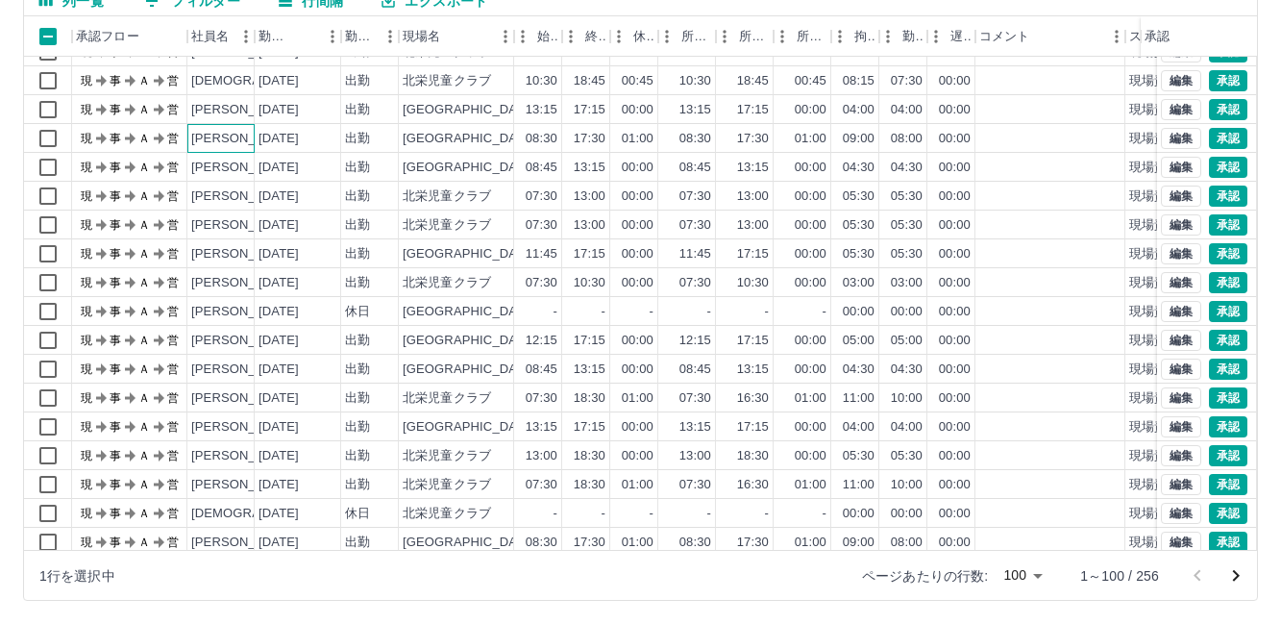
click at [194, 138] on div "山口　和臣" at bounding box center [243, 139] width 105 height 18
click at [294, 167] on div "2025-08-21" at bounding box center [279, 168] width 40 height 18
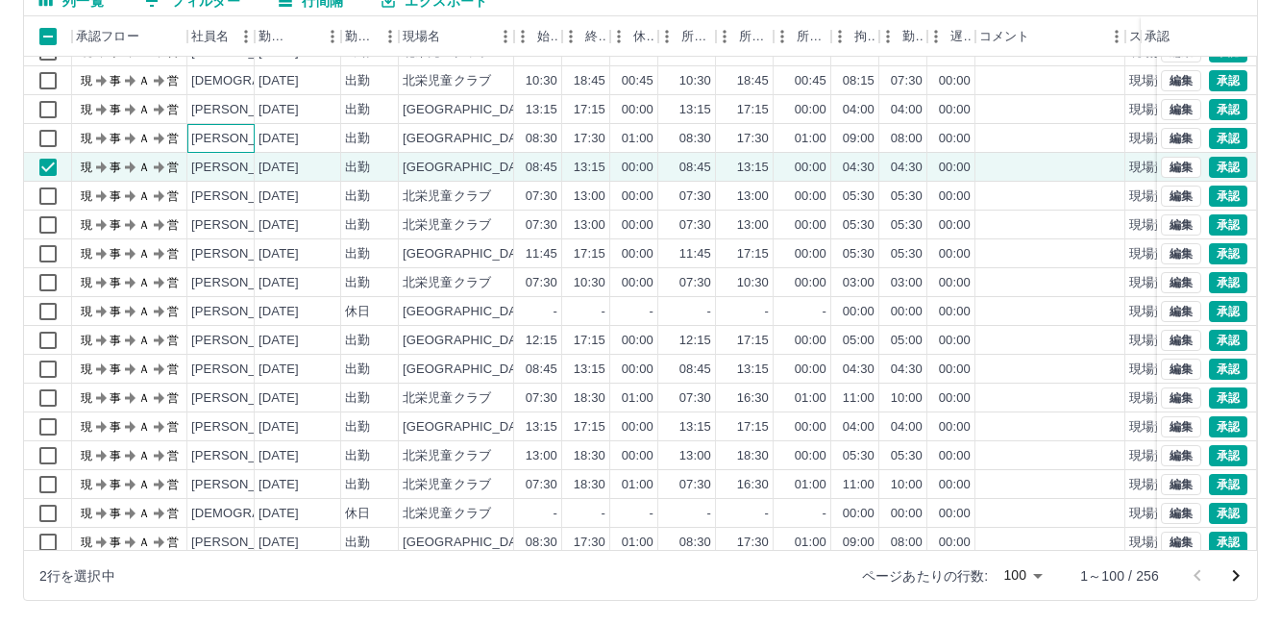
click at [219, 143] on div "山口　和臣" at bounding box center [243, 139] width 105 height 18
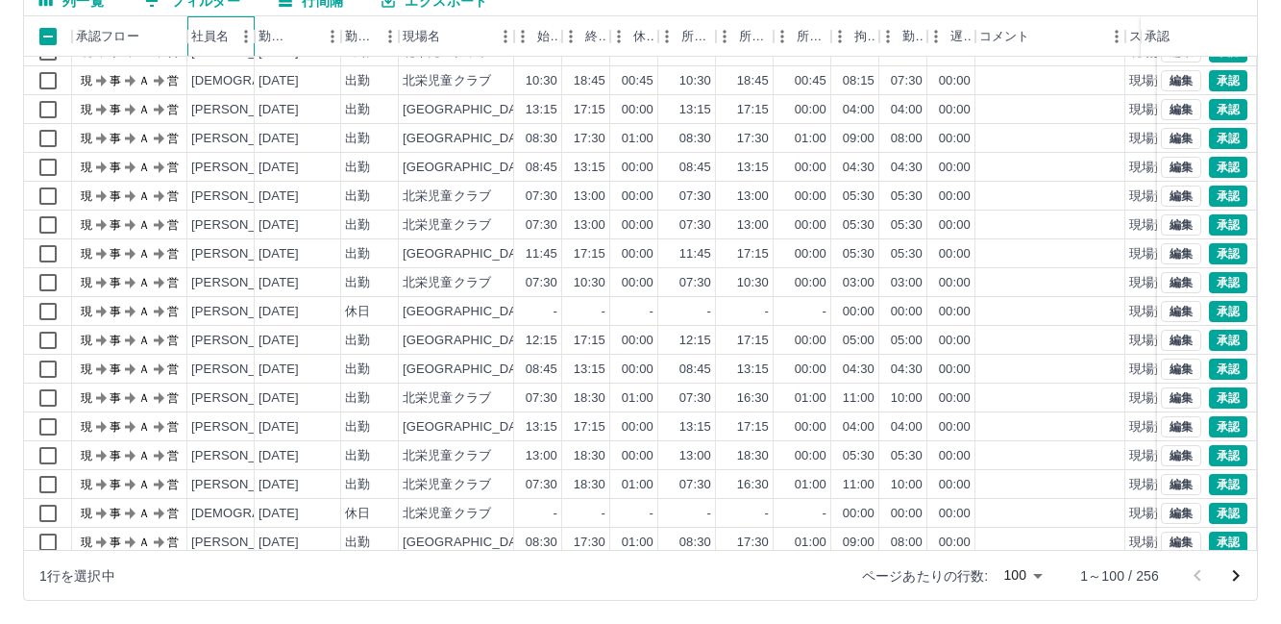
click at [219, 37] on div "社員名" at bounding box center [209, 36] width 37 height 40
click at [211, 38] on div "社員名" at bounding box center [209, 36] width 37 height 40
click at [242, 37] on icon "メニュー" at bounding box center [245, 36] width 19 height 19
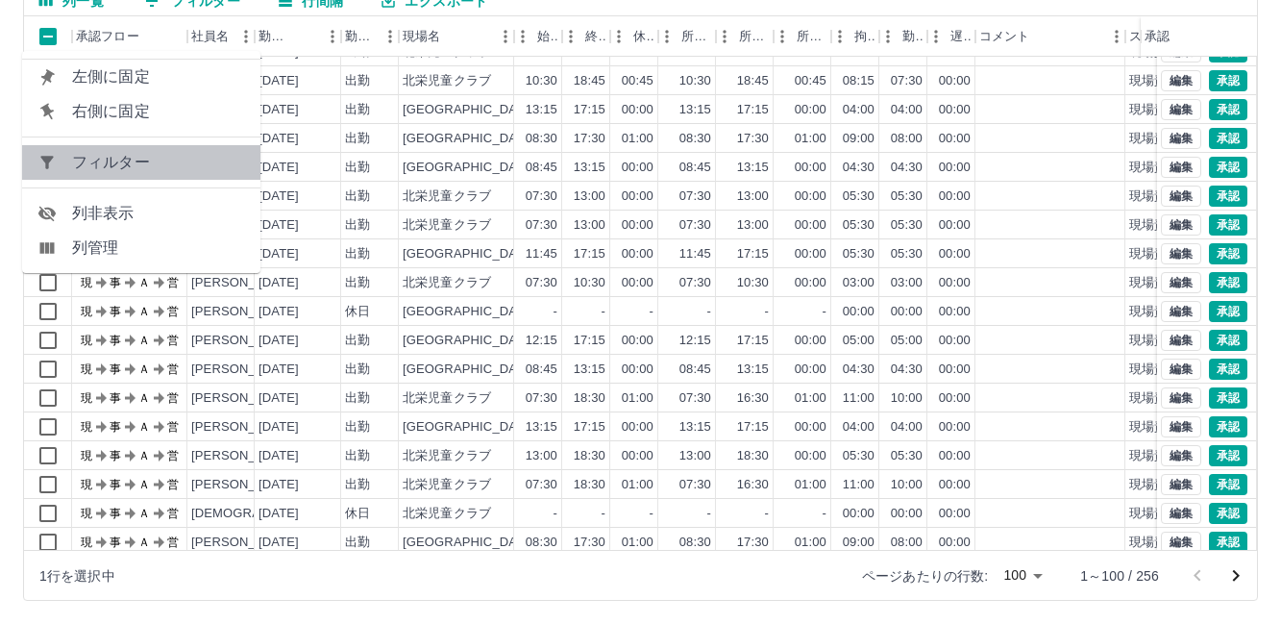
click at [140, 162] on span "フィルター" at bounding box center [158, 162] width 173 height 23
select select "**********"
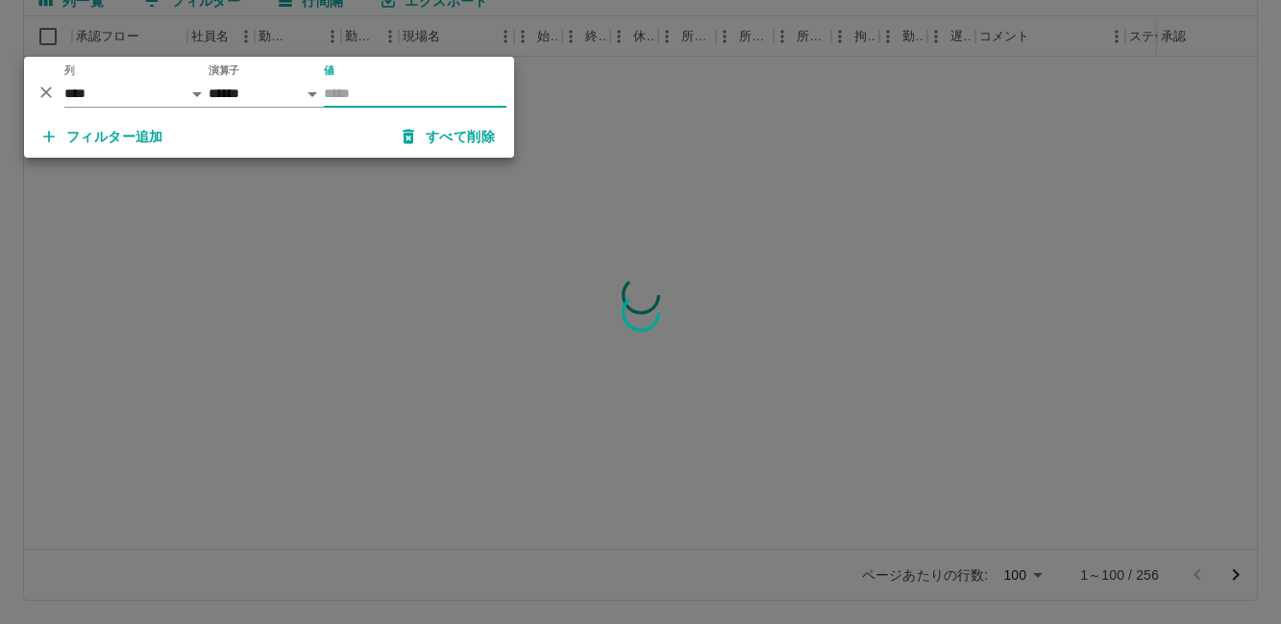
scroll to position [0, 0]
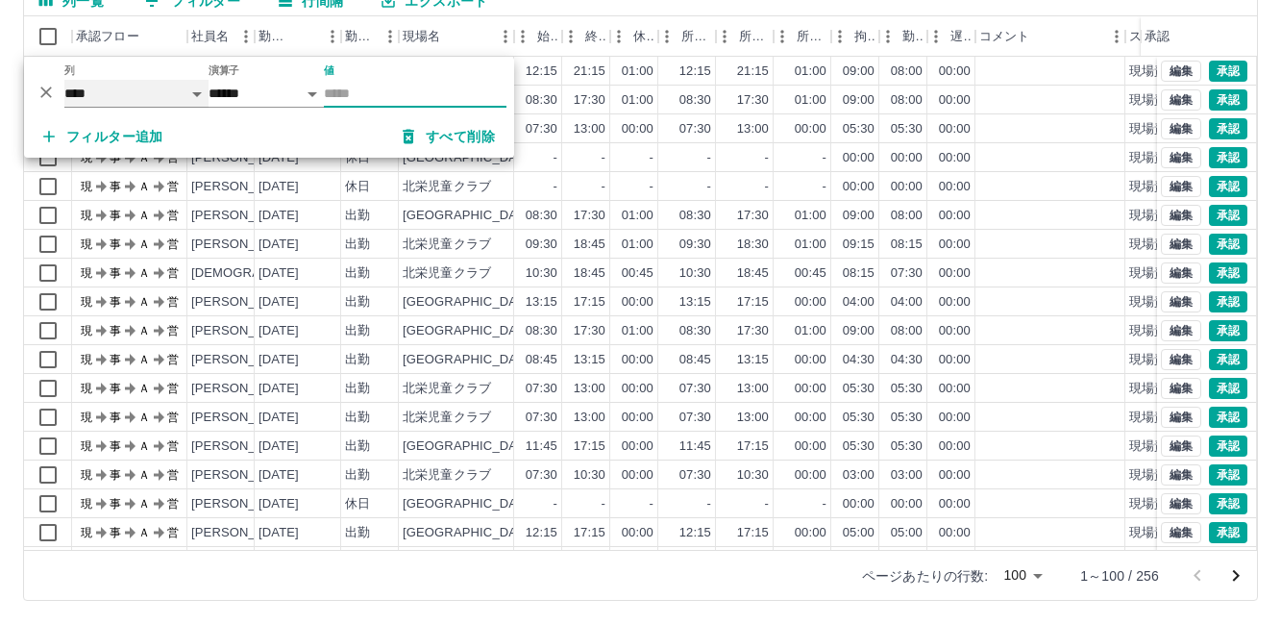
click at [198, 90] on select "**** *** **** *** *** **** ***** *** *** ** ** ** **** **** **** ** ** *** ****…" at bounding box center [136, 94] width 144 height 28
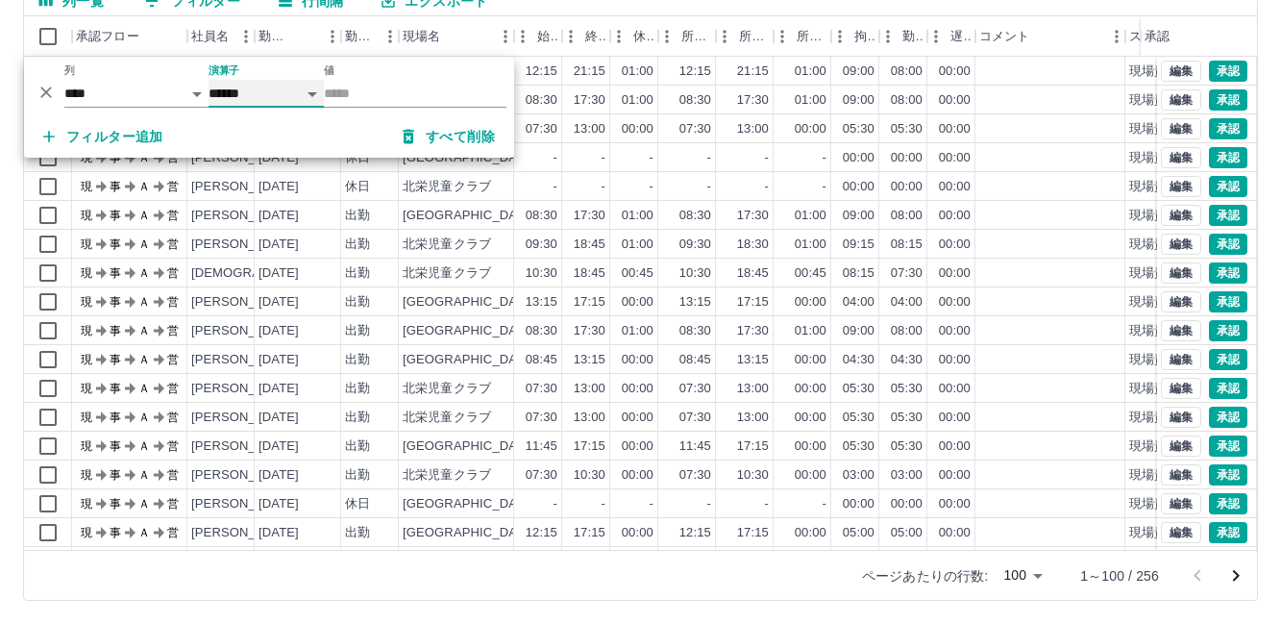
click at [310, 90] on select "****** *******" at bounding box center [266, 94] width 115 height 28
click at [313, 90] on select "****** *******" at bounding box center [266, 94] width 115 height 28
click at [192, 87] on select "**** *** **** *** *** **** ***** *** *** ** ** ** **** **** **** ** ** *** ****…" at bounding box center [136, 94] width 144 height 28
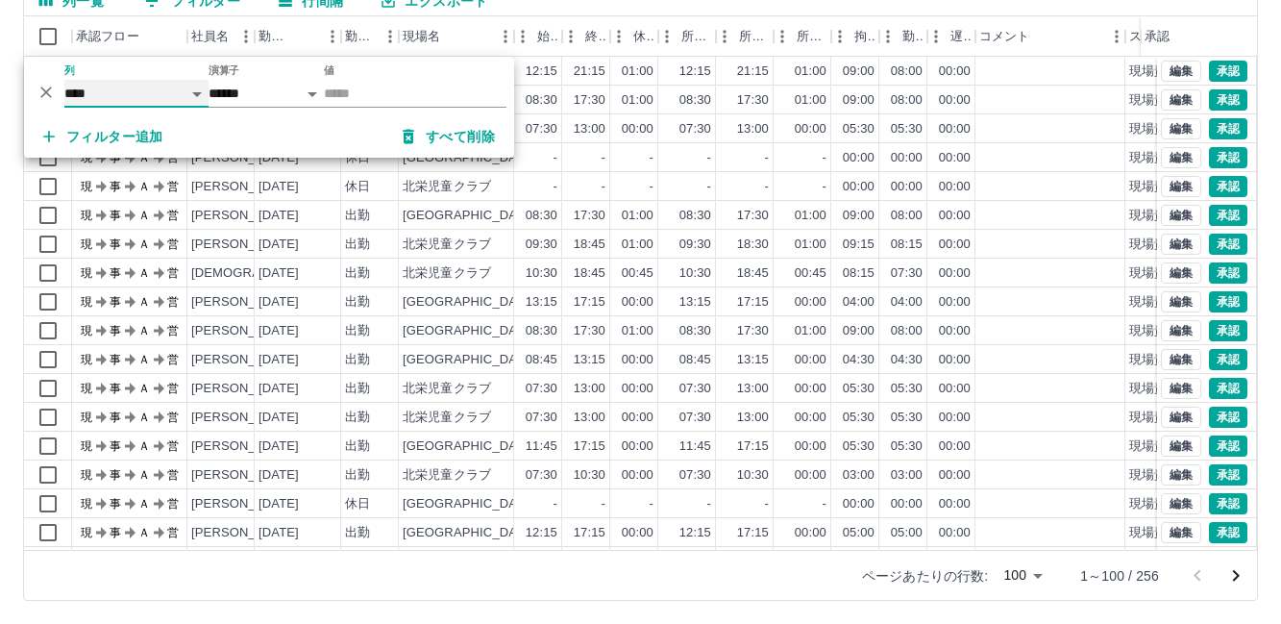
click at [202, 94] on select "**** *** **** *** *** **** ***** *** *** ** ** ** **** **** **** ** ** *** ****…" at bounding box center [136, 94] width 144 height 28
click at [976, 10] on div "列一覧 0 フィルター 行間隔 エクスポート" at bounding box center [640, 2] width 1233 height 30
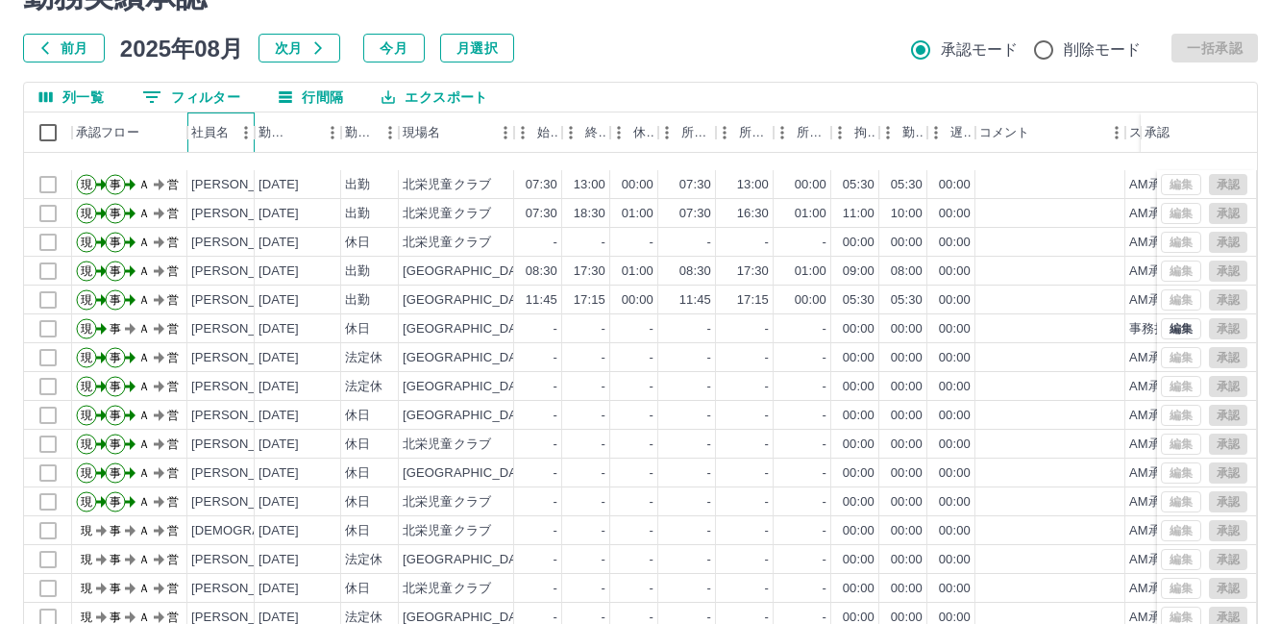
scroll to position [1442, 0]
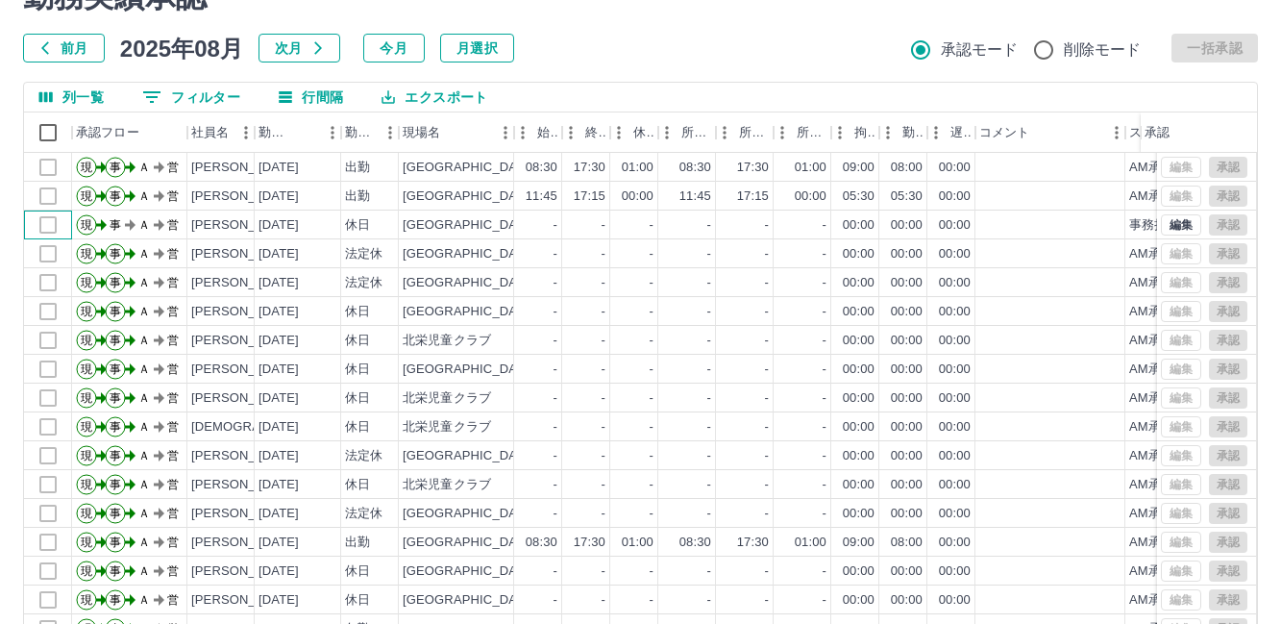
click at [48, 223] on div at bounding box center [48, 225] width 48 height 29
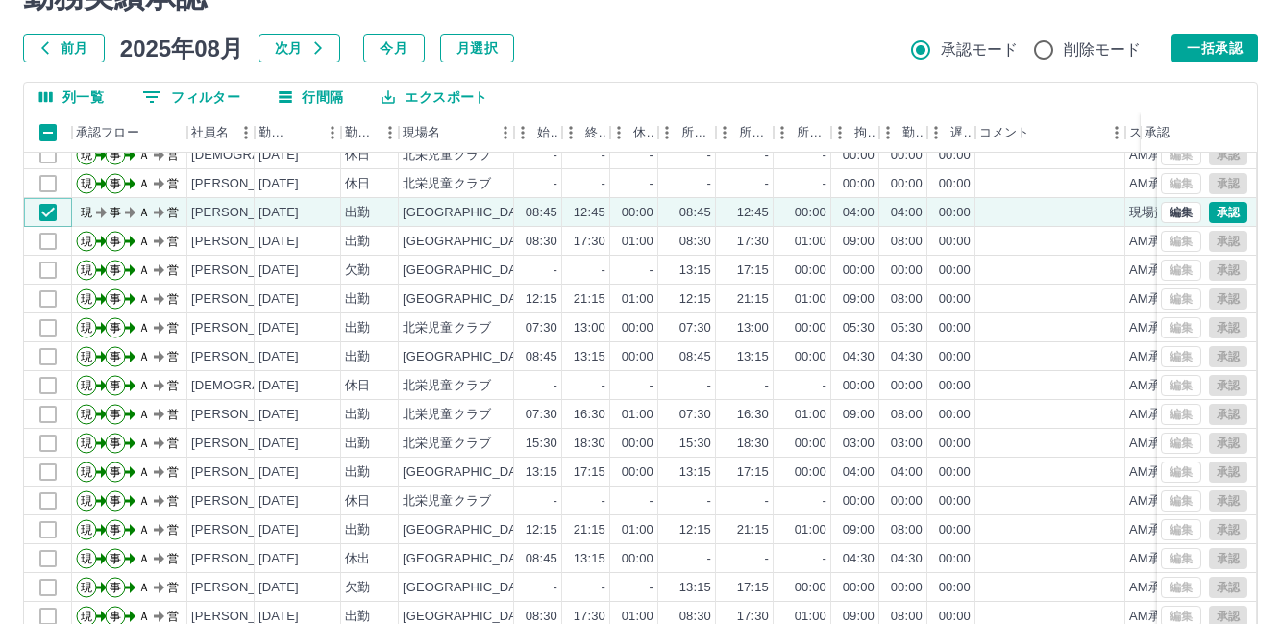
scroll to position [2115, 0]
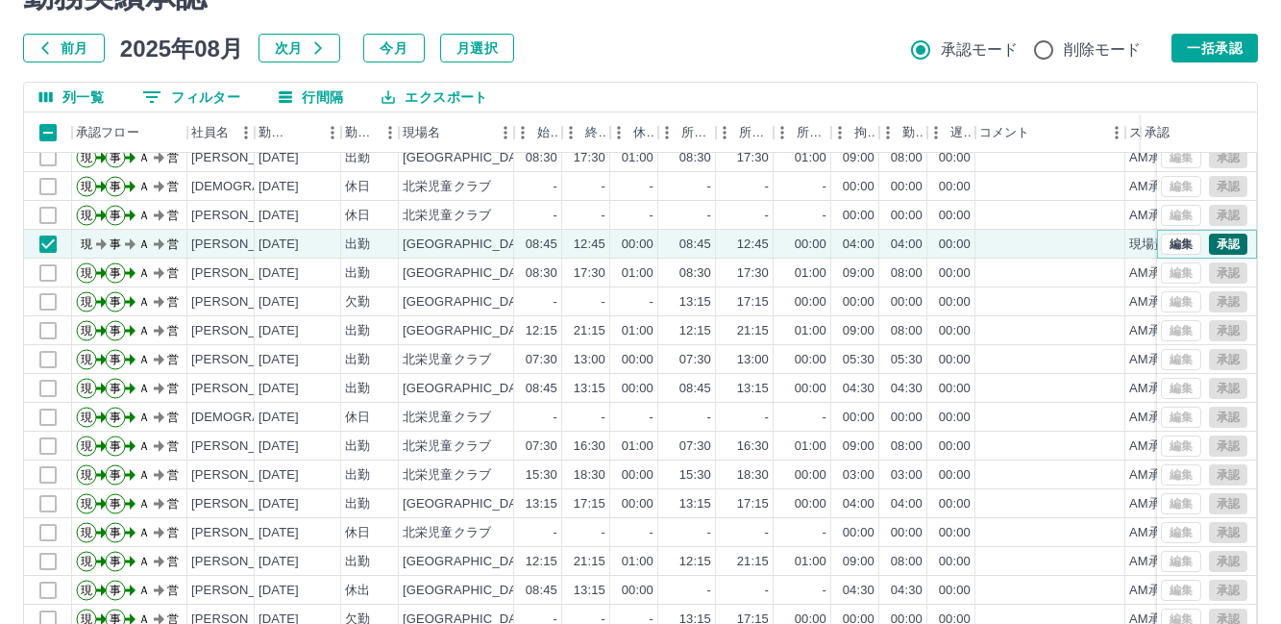
click at [1209, 244] on button "承認" at bounding box center [1228, 244] width 38 height 21
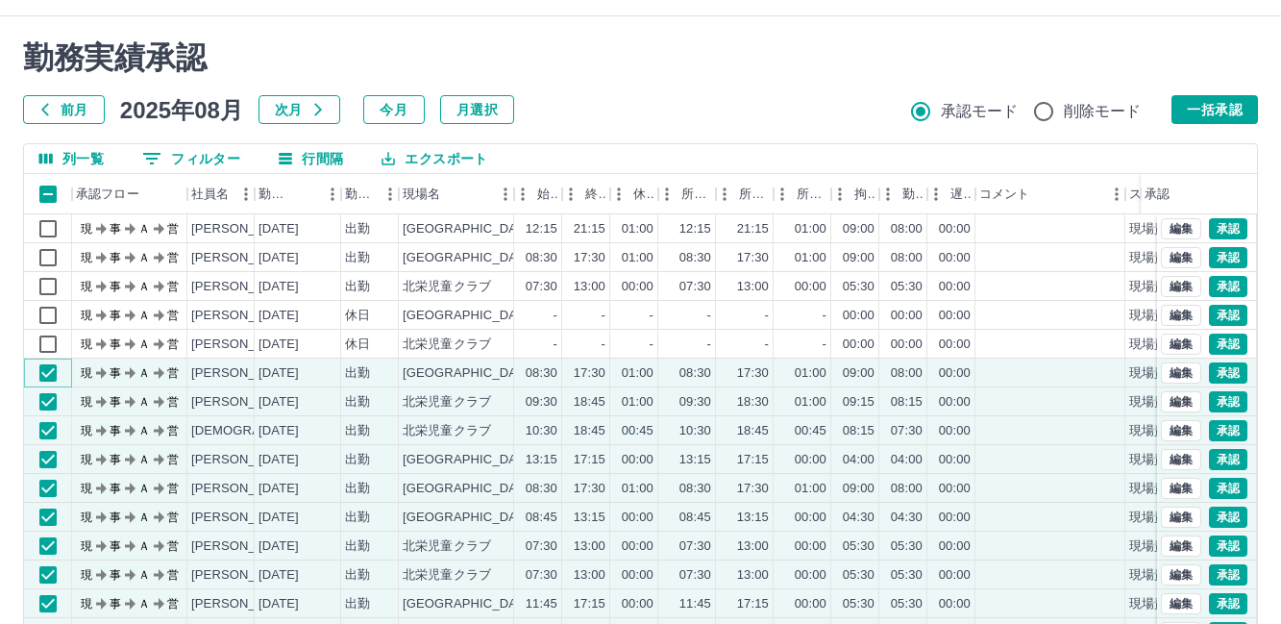
scroll to position [0, 0]
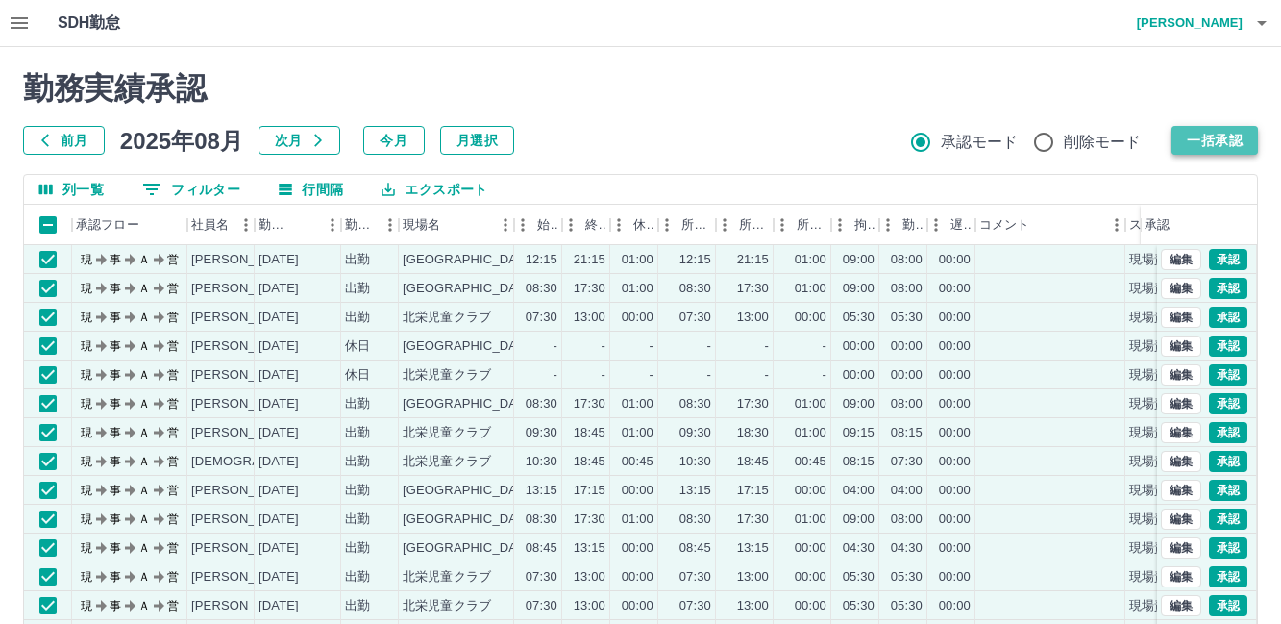
click at [1225, 134] on button "一括承認" at bounding box center [1215, 140] width 87 height 29
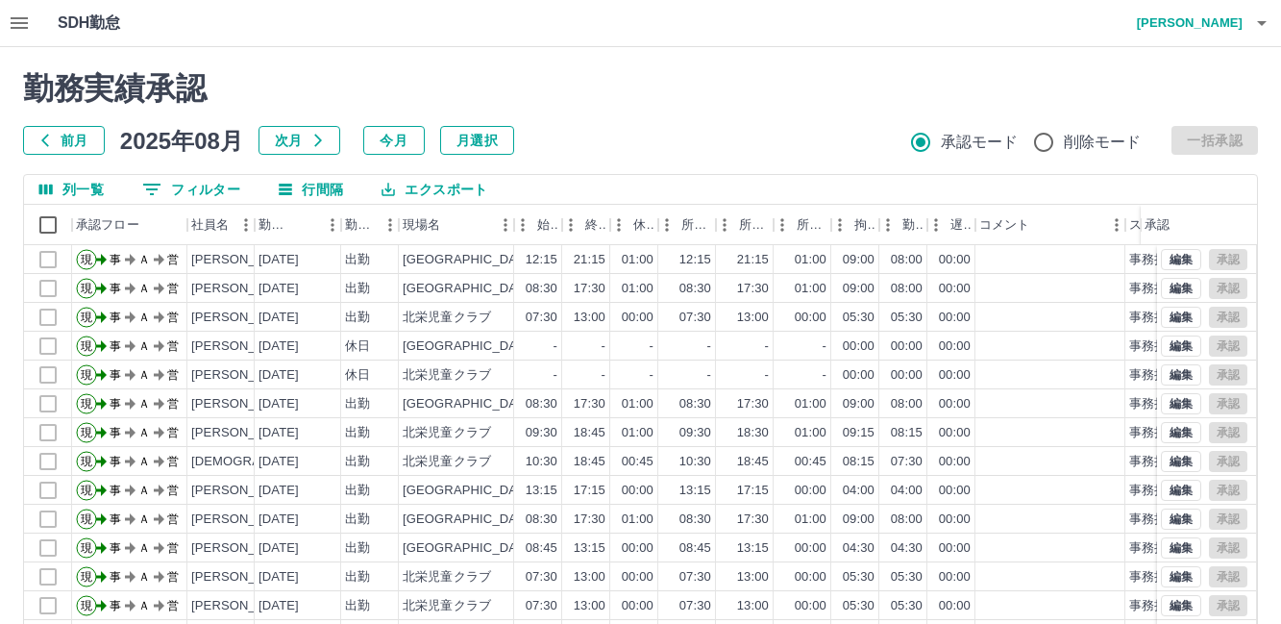
click at [22, 24] on icon "button" at bounding box center [19, 23] width 23 height 23
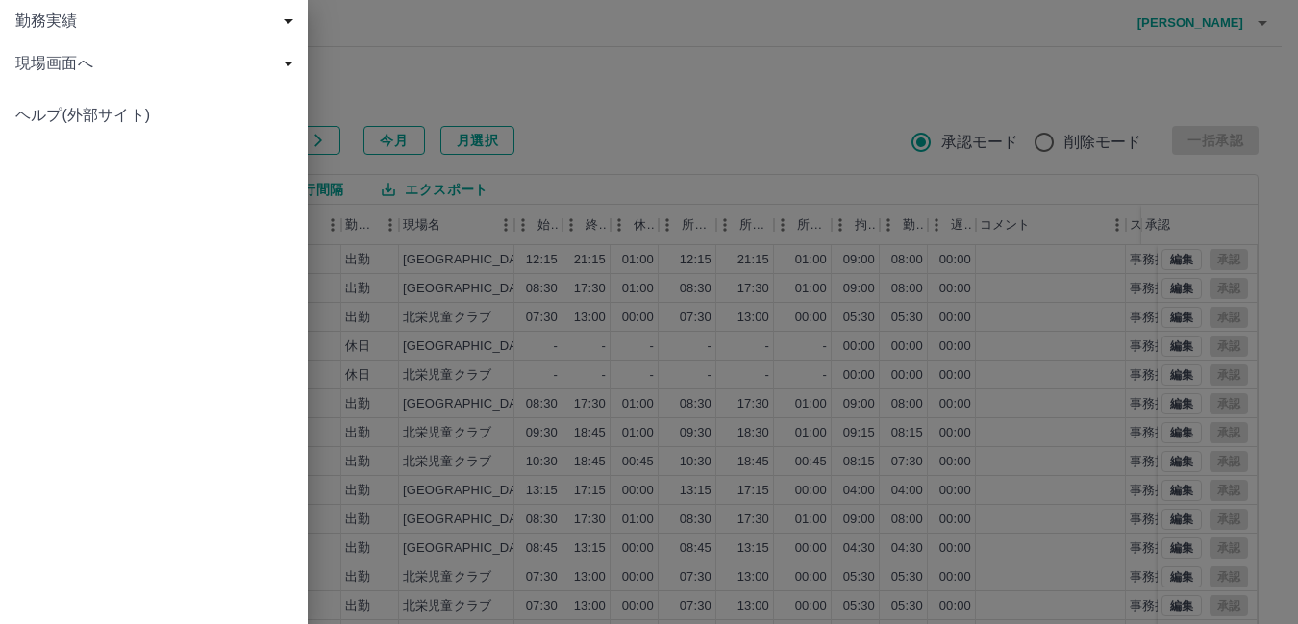
drag, startPoint x: 745, startPoint y: 98, endPoint x: 765, endPoint y: 87, distance: 22.8
click at [746, 97] on div at bounding box center [649, 312] width 1298 height 624
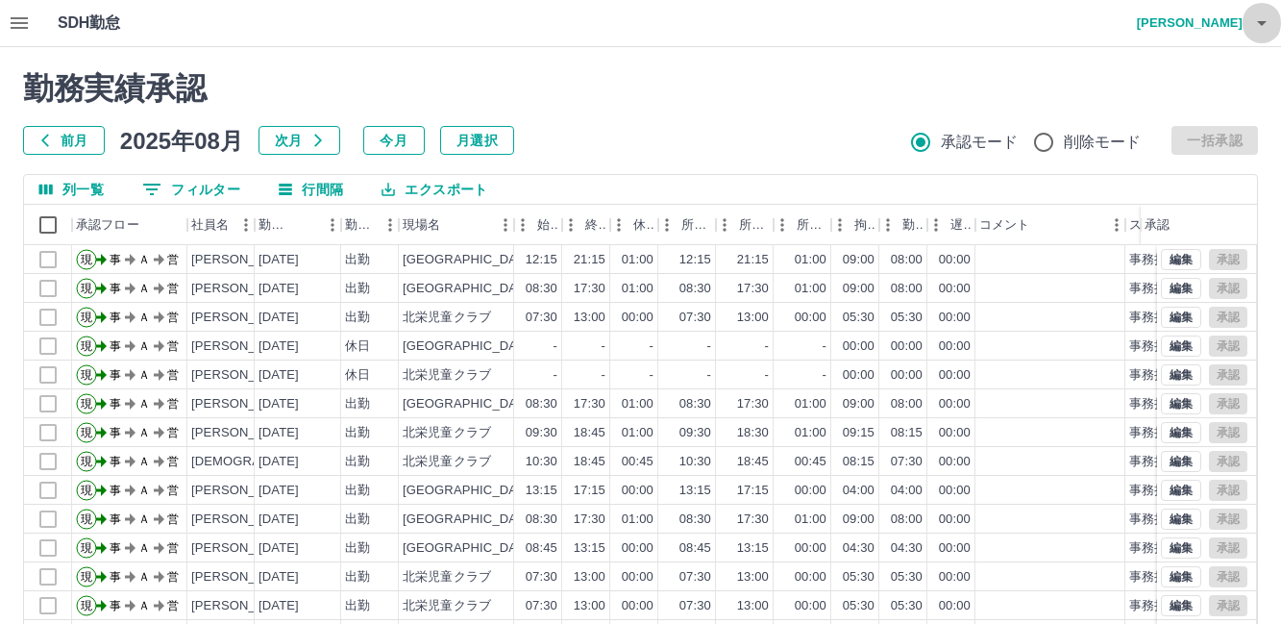
click at [1268, 24] on icon "button" at bounding box center [1262, 23] width 23 height 23
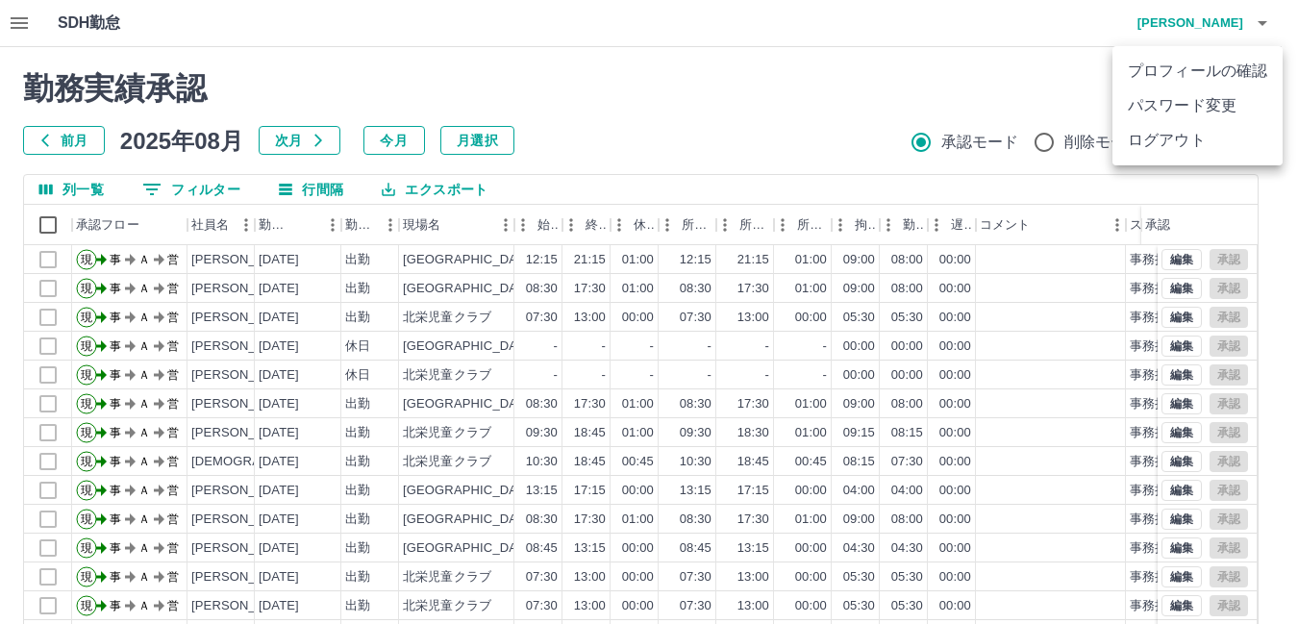
drag, startPoint x: 1196, startPoint y: 141, endPoint x: 763, endPoint y: 196, distance: 436.0
click at [1193, 140] on li "ログアウト" at bounding box center [1197, 140] width 170 height 35
